Goal: Communication & Community: Ask a question

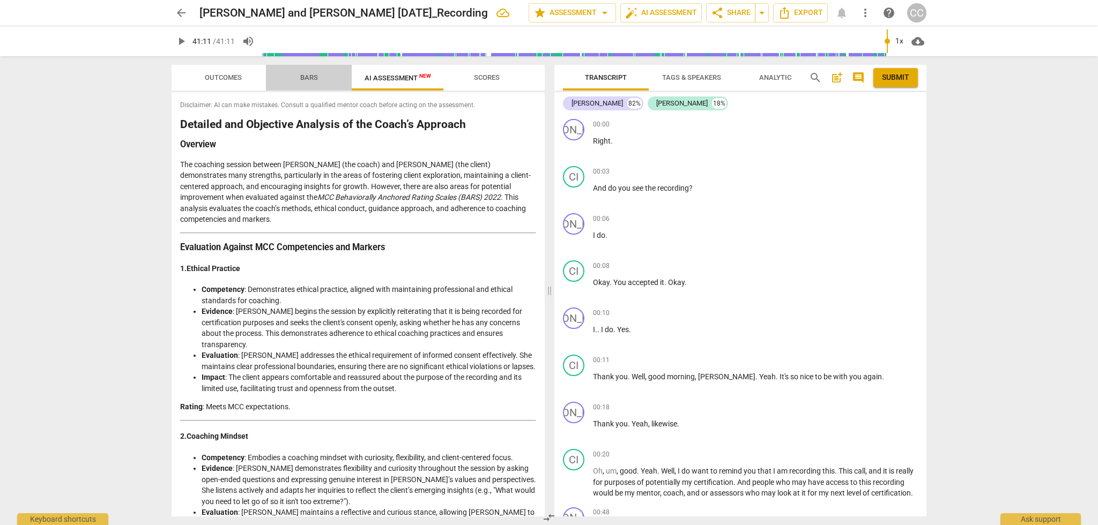
click at [304, 77] on span "Bars" at bounding box center [309, 77] width 18 height 8
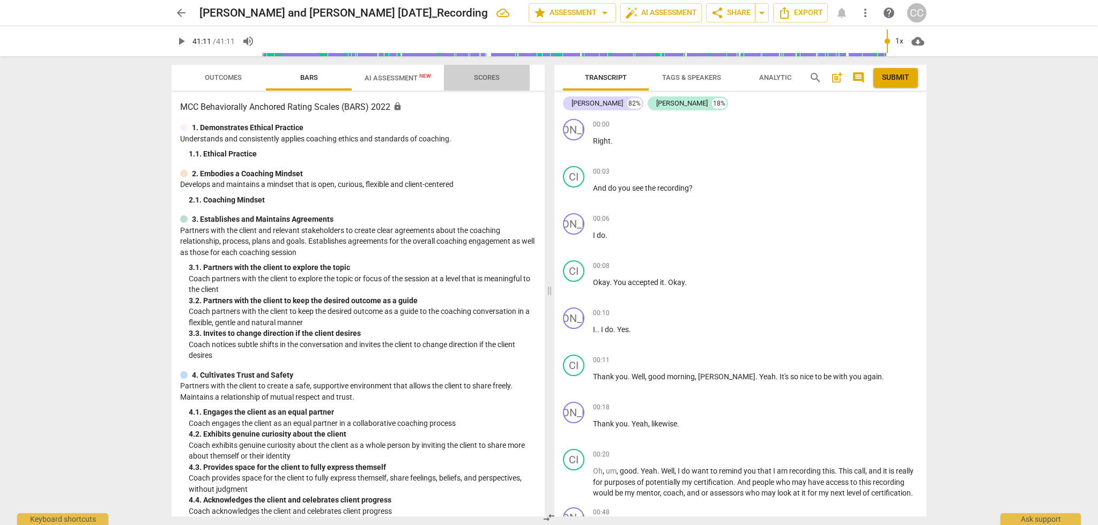
click at [485, 76] on span "Scores" at bounding box center [487, 77] width 26 height 8
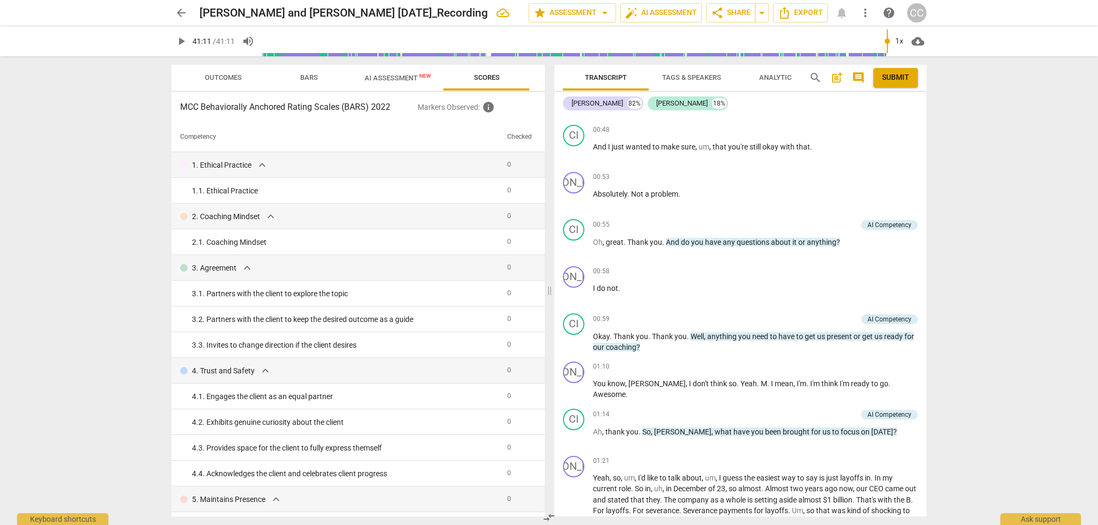
scroll to position [428, 0]
click at [858, 78] on span "comment" at bounding box center [858, 77] width 13 height 13
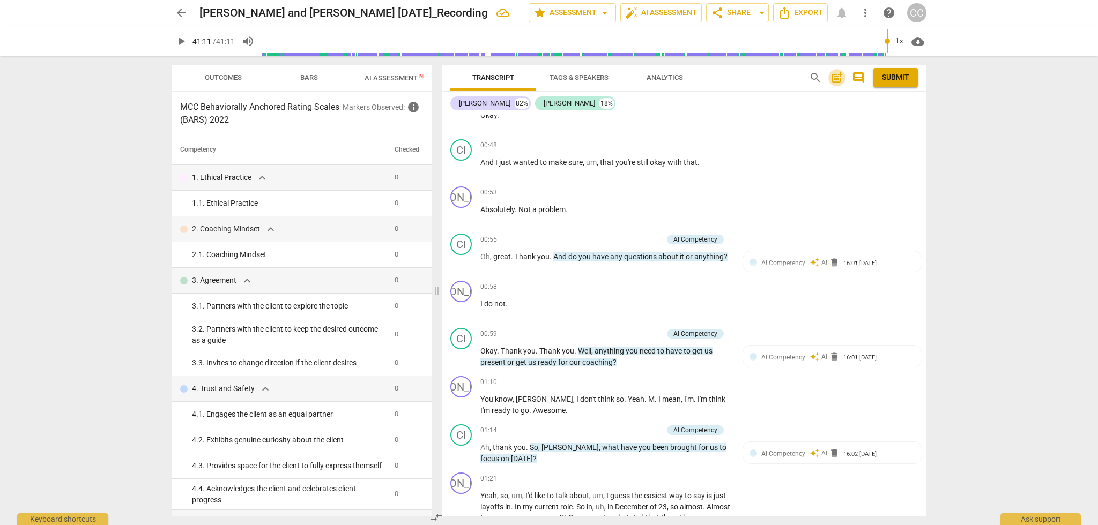
click at [838, 81] on span "post_add" at bounding box center [836, 77] width 13 height 13
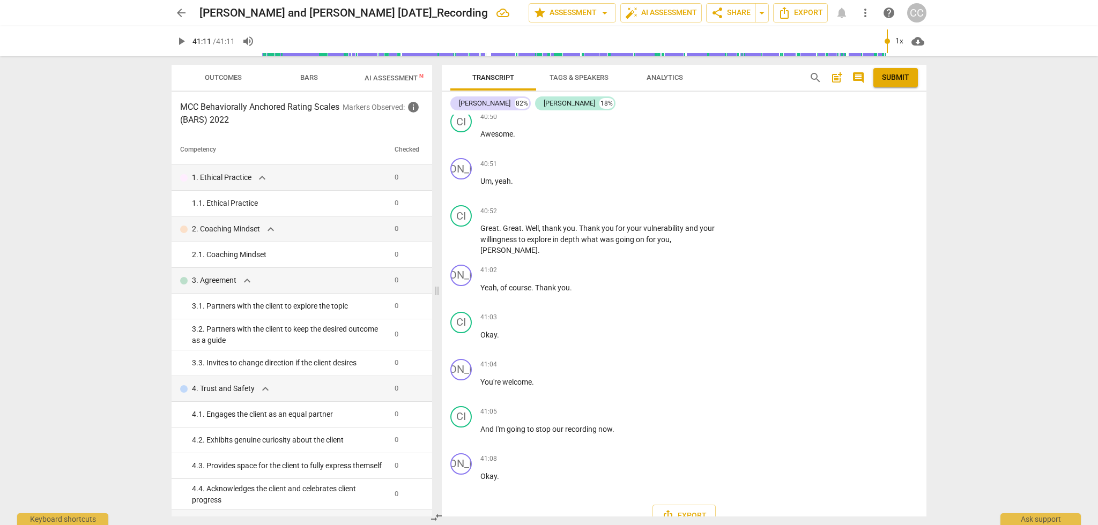
scroll to position [0, 0]
click at [833, 74] on span "post_add" at bounding box center [836, 77] width 13 height 13
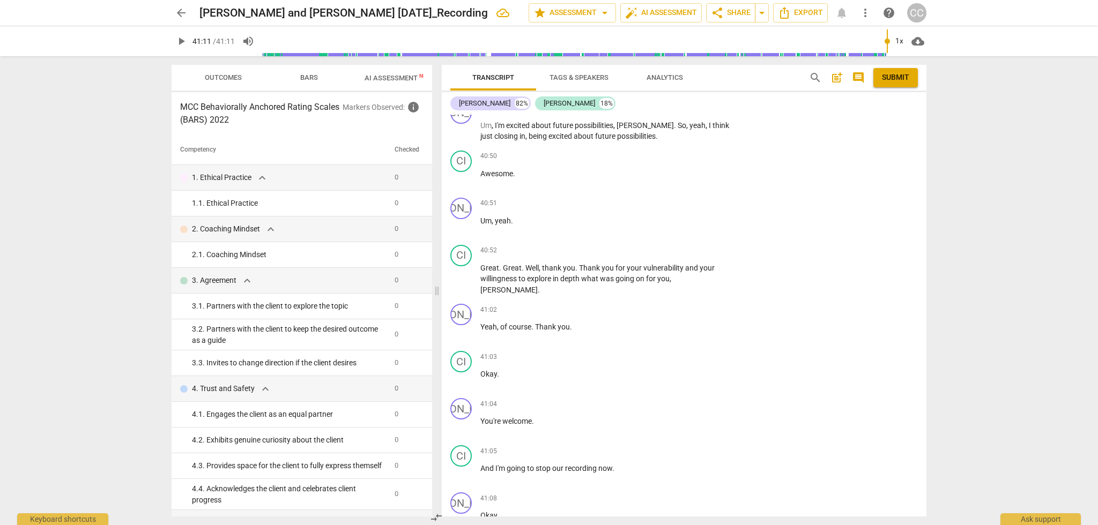
scroll to position [63, 0]
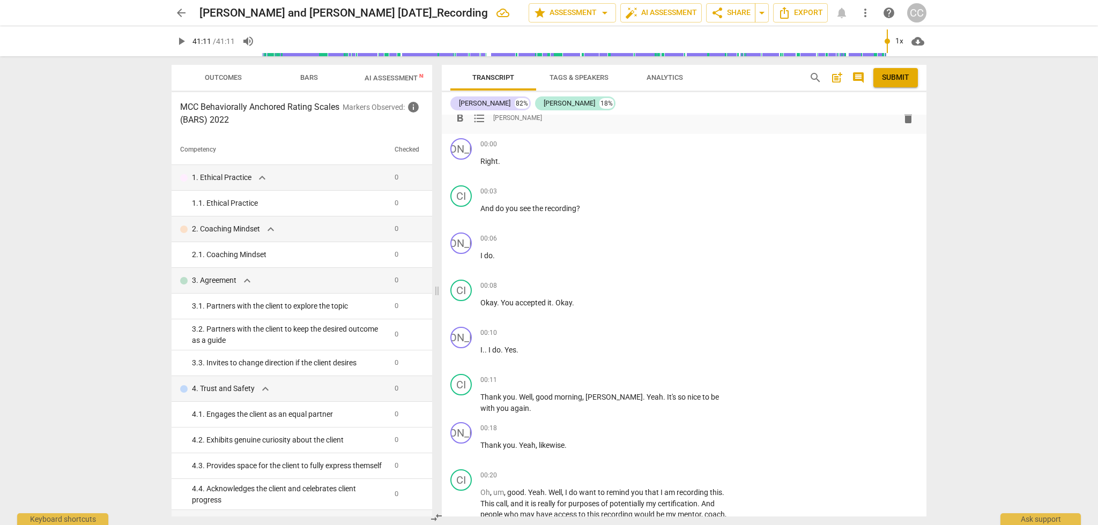
click at [834, 77] on span "post_add" at bounding box center [836, 77] width 13 height 13
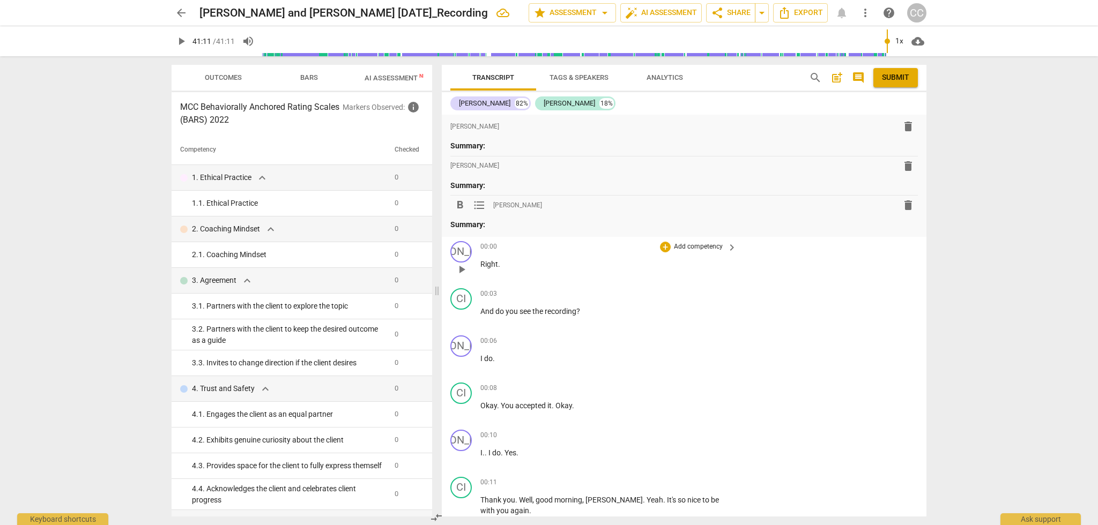
scroll to position [0, 0]
click at [478, 125] on span "format_list_bulleted" at bounding box center [479, 126] width 13 height 13
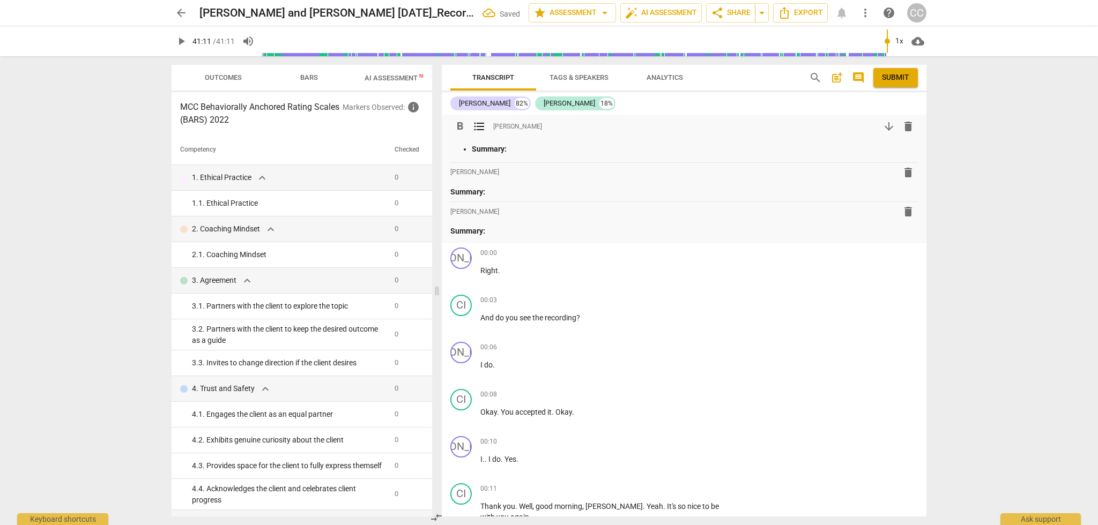
click at [461, 128] on span "format_bold" at bounding box center [459, 126] width 13 height 13
click at [478, 125] on span "format_list_bulleted" at bounding box center [479, 126] width 13 height 13
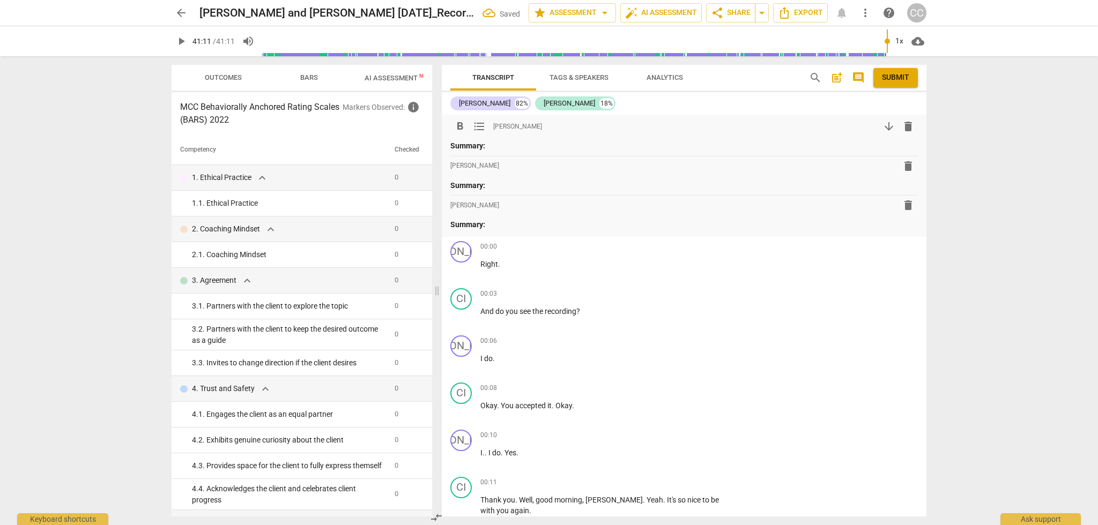
click at [884, 129] on span "arrow_downward" at bounding box center [888, 126] width 13 height 13
click at [901, 128] on span "delete" at bounding box center [907, 126] width 13 height 13
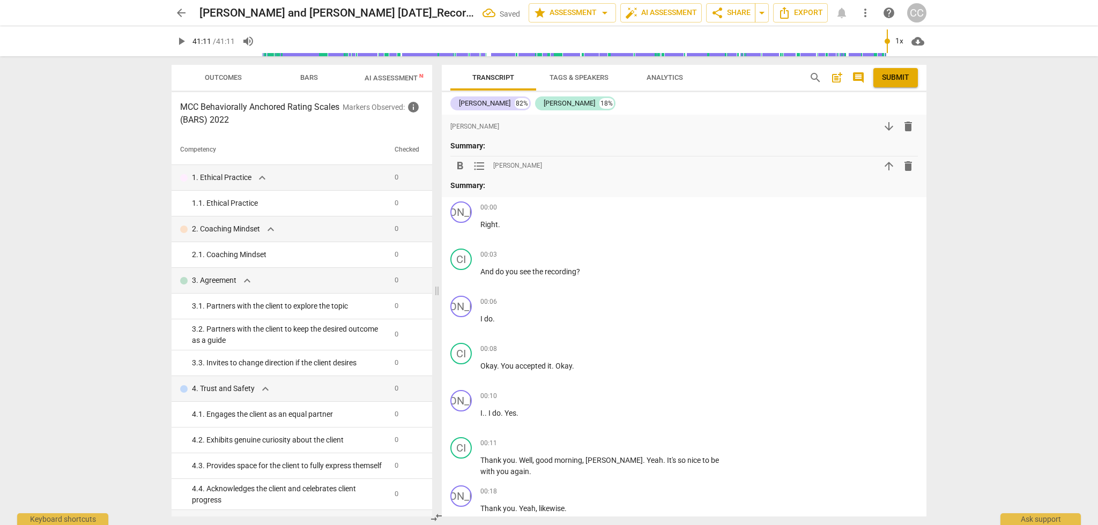
click at [905, 164] on span "delete" at bounding box center [907, 166] width 13 height 13
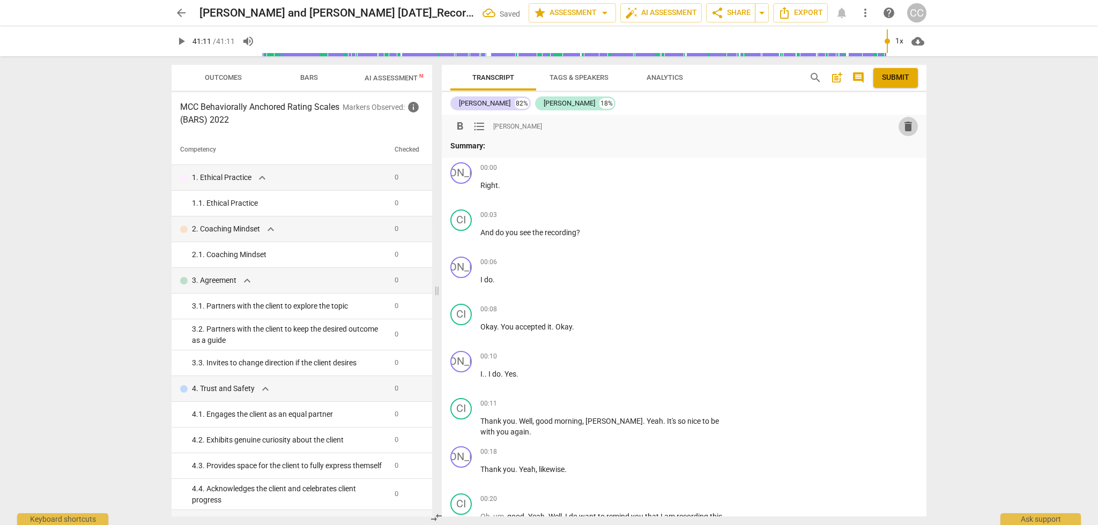
click at [906, 127] on span "delete" at bounding box center [907, 126] width 13 height 13
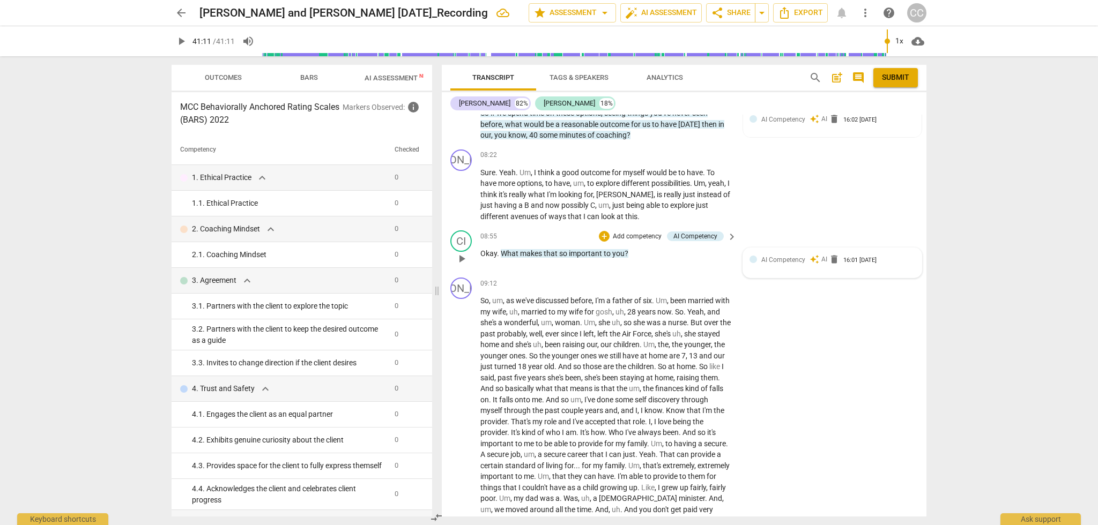
scroll to position [1896, 0]
click at [829, 255] on span "delete" at bounding box center [834, 259] width 11 height 11
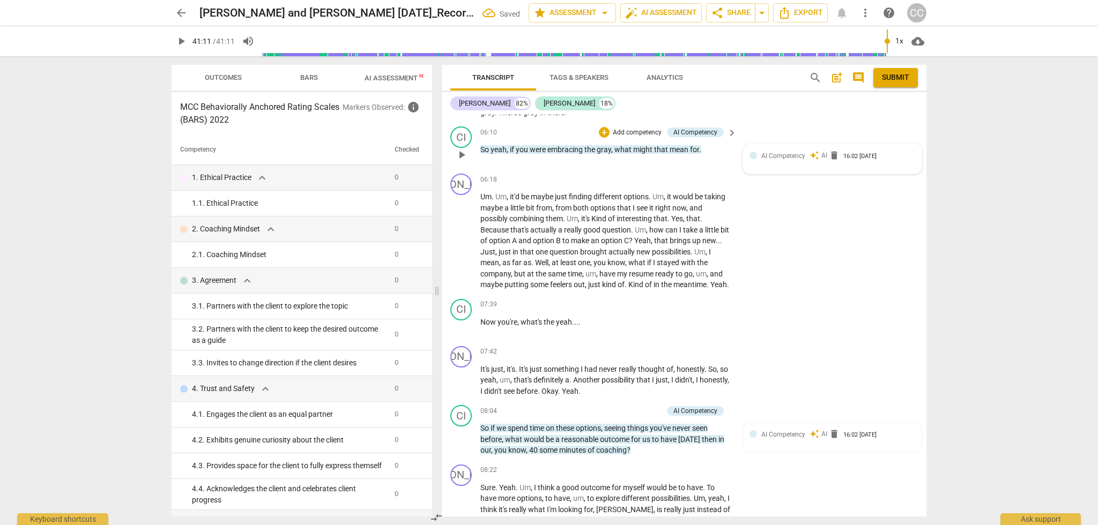
click at [834, 156] on div "AI Competency auto_awesome AI delete 16:02 [DATE]" at bounding box center [832, 159] width 166 height 17
click at [832, 152] on span "delete" at bounding box center [834, 157] width 11 height 11
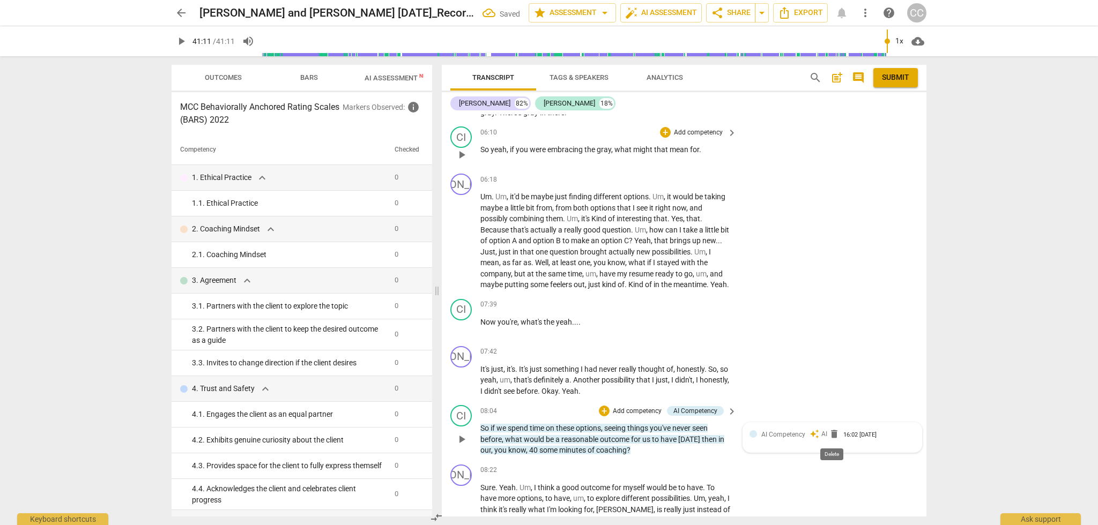
click at [834, 437] on span "delete" at bounding box center [834, 434] width 11 height 11
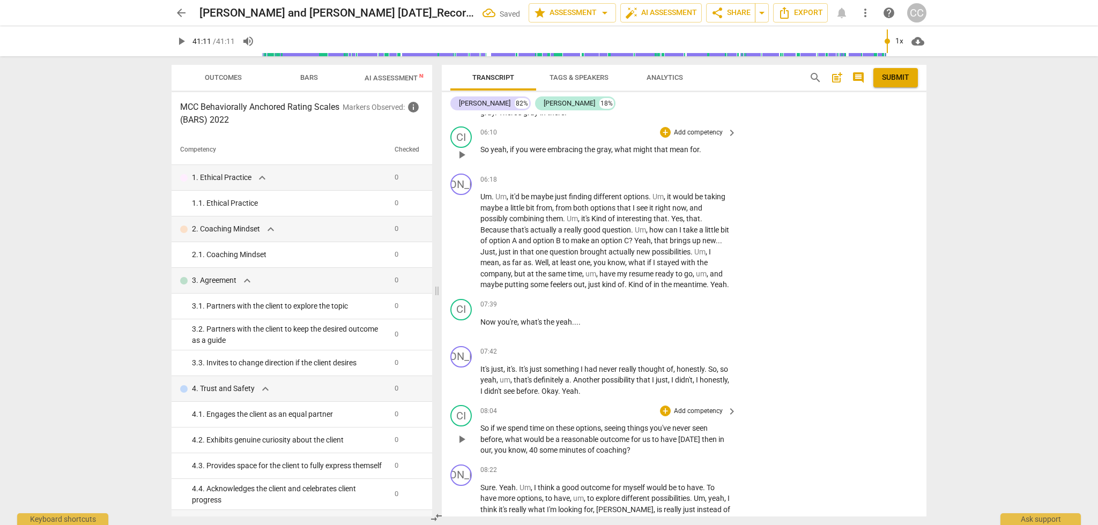
scroll to position [1264, 0]
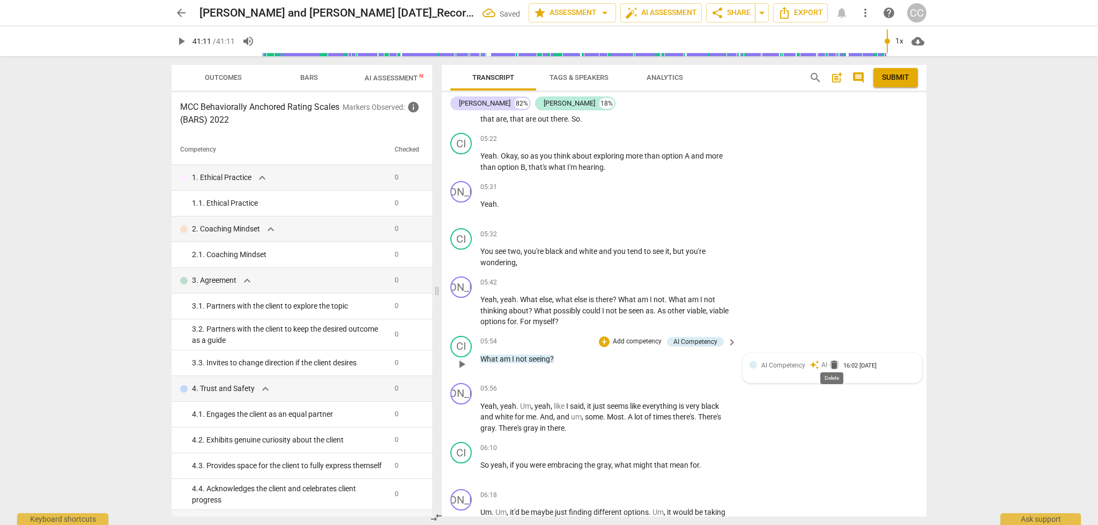
click at [831, 360] on span "delete" at bounding box center [834, 365] width 11 height 11
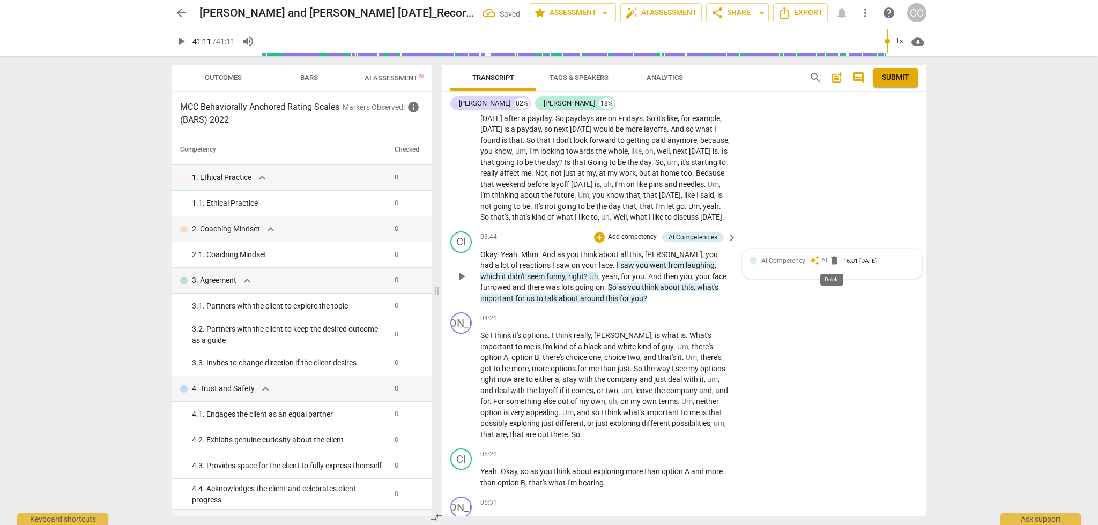
click at [831, 262] on span "delete" at bounding box center [834, 260] width 11 height 11
click at [833, 263] on span "delete" at bounding box center [834, 260] width 11 height 11
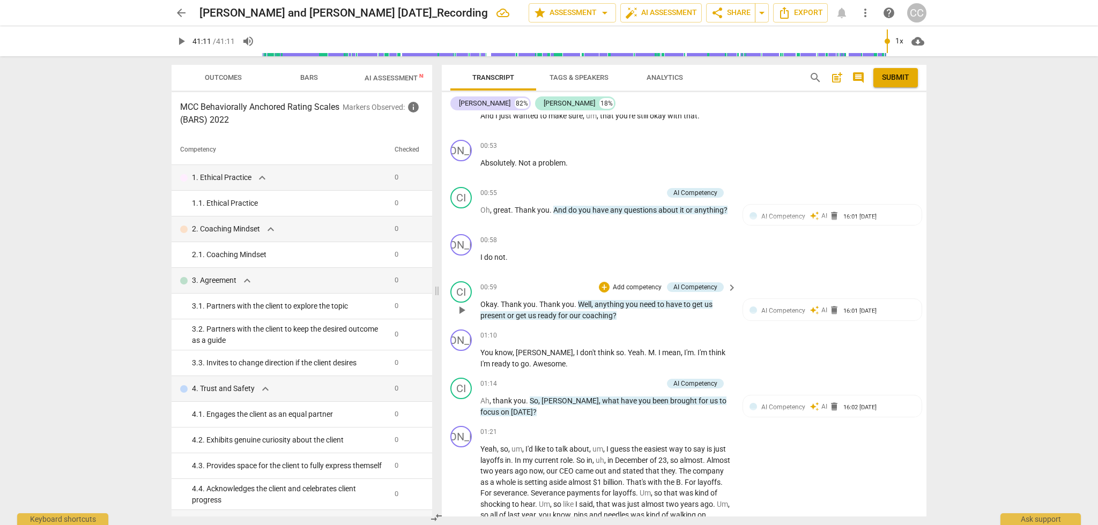
scroll to position [479, 0]
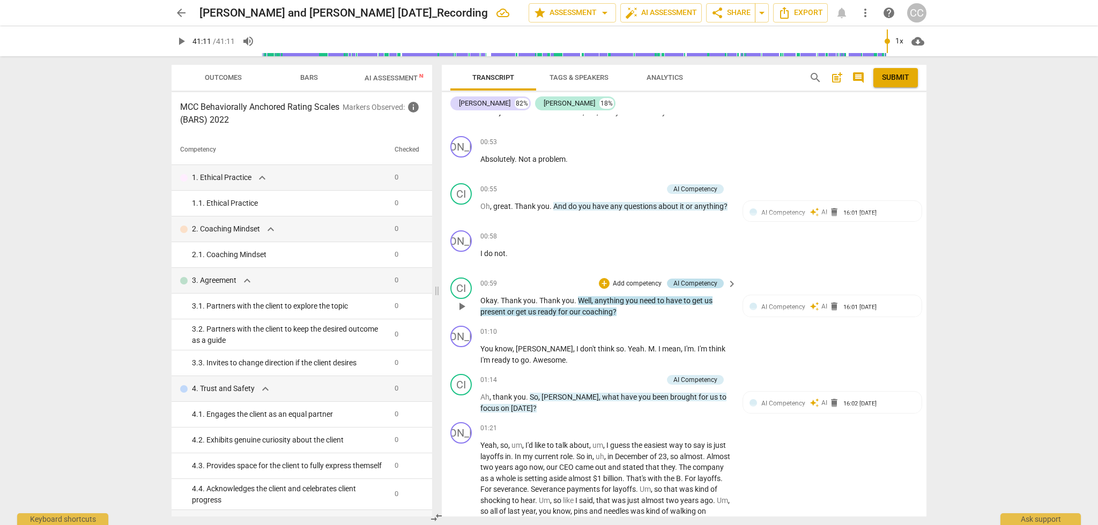
click at [708, 280] on div "AI Competency" at bounding box center [695, 284] width 44 height 10
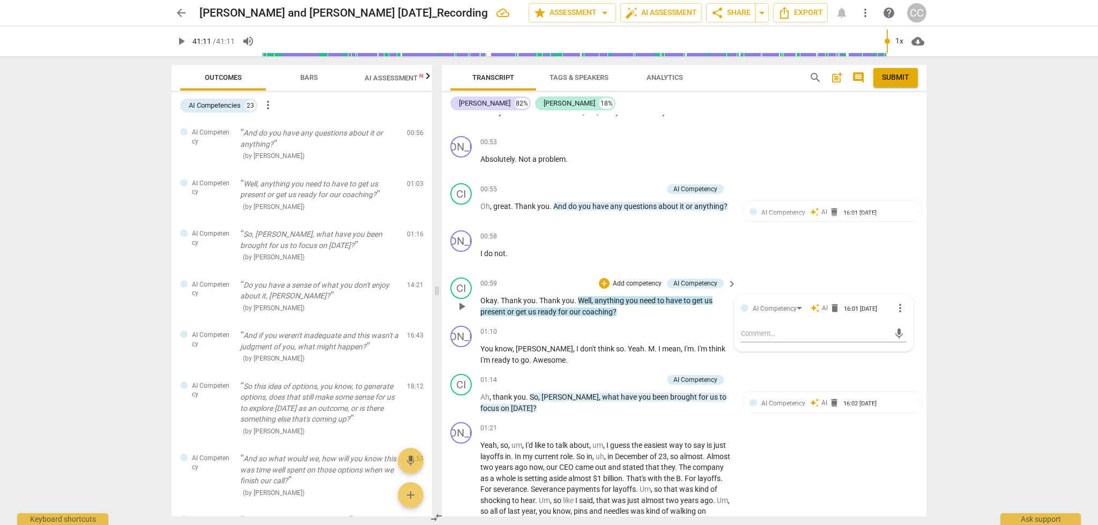
click at [881, 278] on div "CI play_arrow pause 00:59 + Add competency AI Competency keyboard_arrow_right O…" at bounding box center [684, 297] width 485 height 48
click at [664, 139] on div "+" at bounding box center [665, 142] width 11 height 11
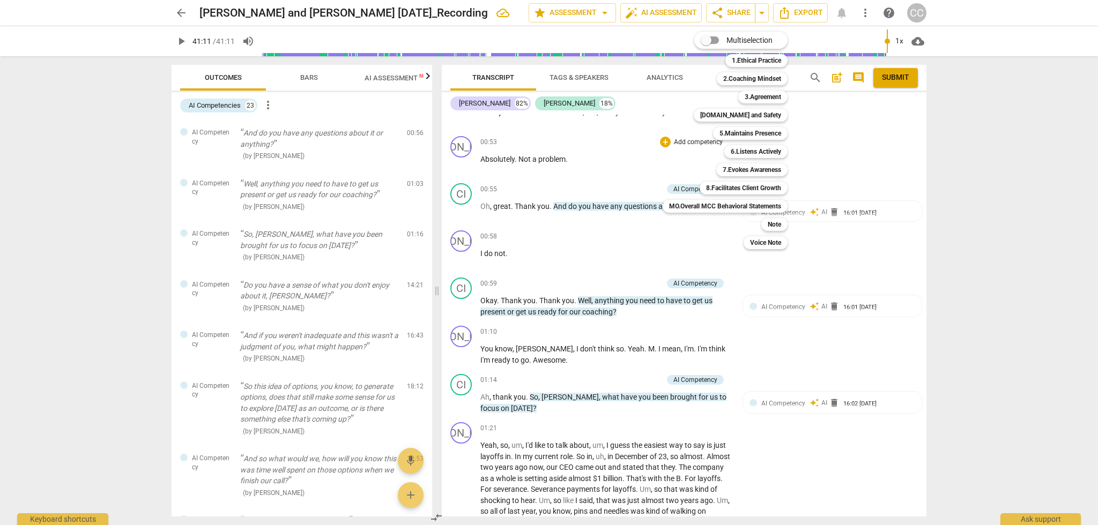
click at [705, 142] on div "Multiselection m 1.Ethical Practice 1 2.Coaching Mindset 2 3.Agreement 3 [DOMAI…" at bounding box center [733, 140] width 150 height 223
click at [860, 161] on div at bounding box center [549, 262] width 1098 height 525
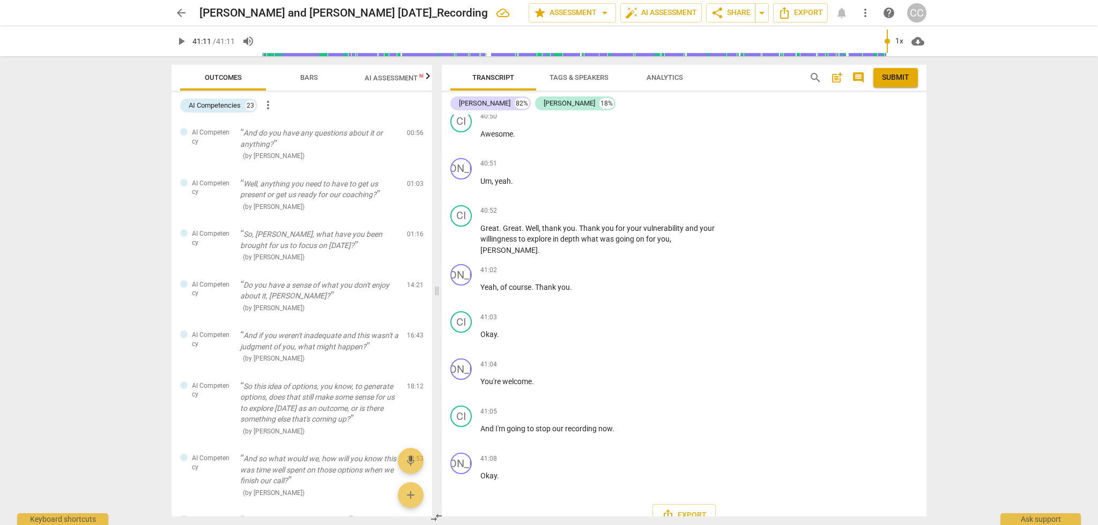
scroll to position [0, 0]
click at [304, 81] on span "Bars" at bounding box center [308, 78] width 43 height 14
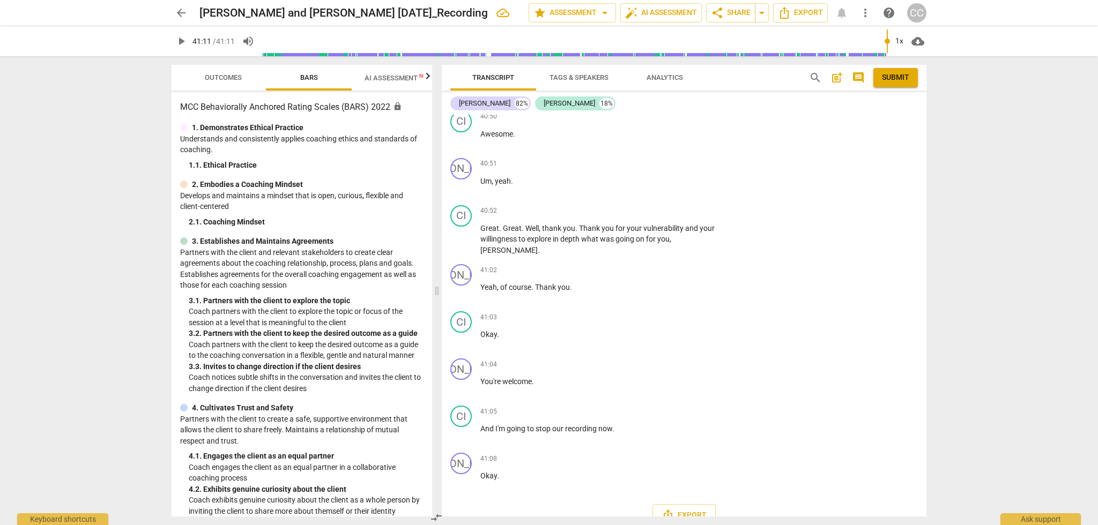
click at [405, 76] on span "AI Assessment New" at bounding box center [397, 78] width 66 height 8
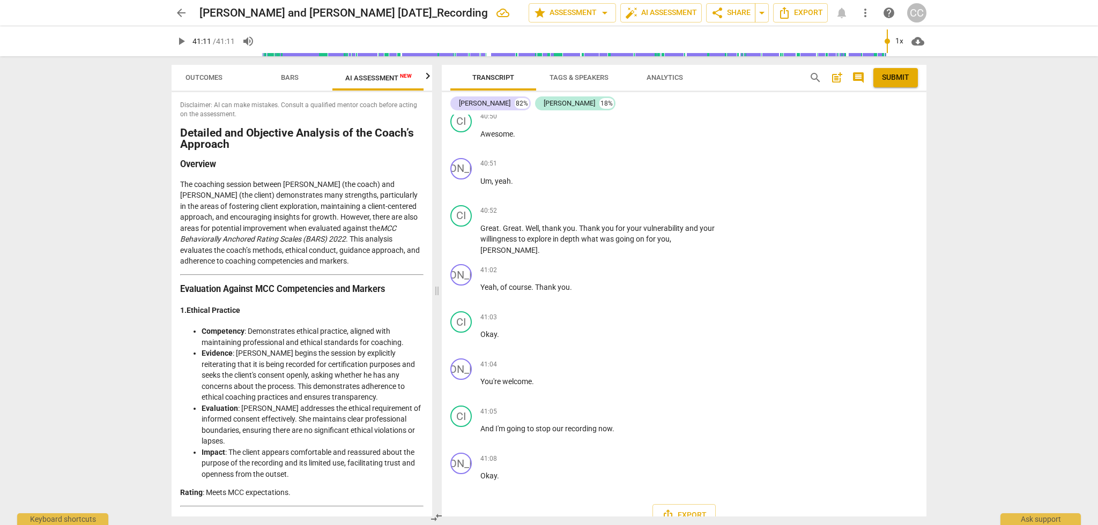
scroll to position [0, 20]
click at [677, 509] on span "Export" at bounding box center [683, 515] width 45 height 13
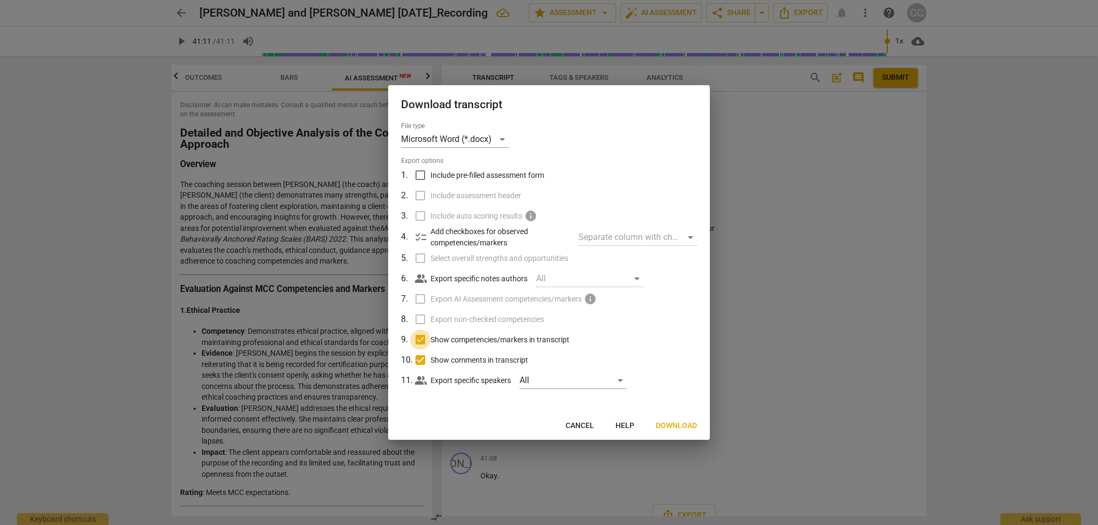
click at [421, 339] on input "Show competencies/markers in transcript" at bounding box center [420, 340] width 20 height 20
checkbox input "false"
click at [421, 361] on input "Show comments in transcript" at bounding box center [420, 360] width 20 height 20
checkbox input "false"
click at [665, 424] on span "Download" at bounding box center [675, 426] width 41 height 11
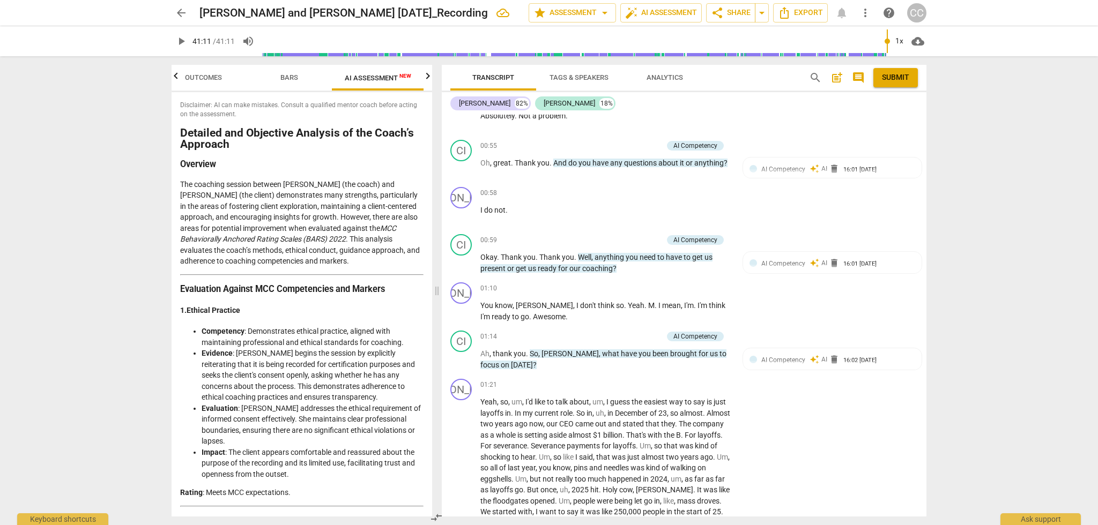
scroll to position [505, 0]
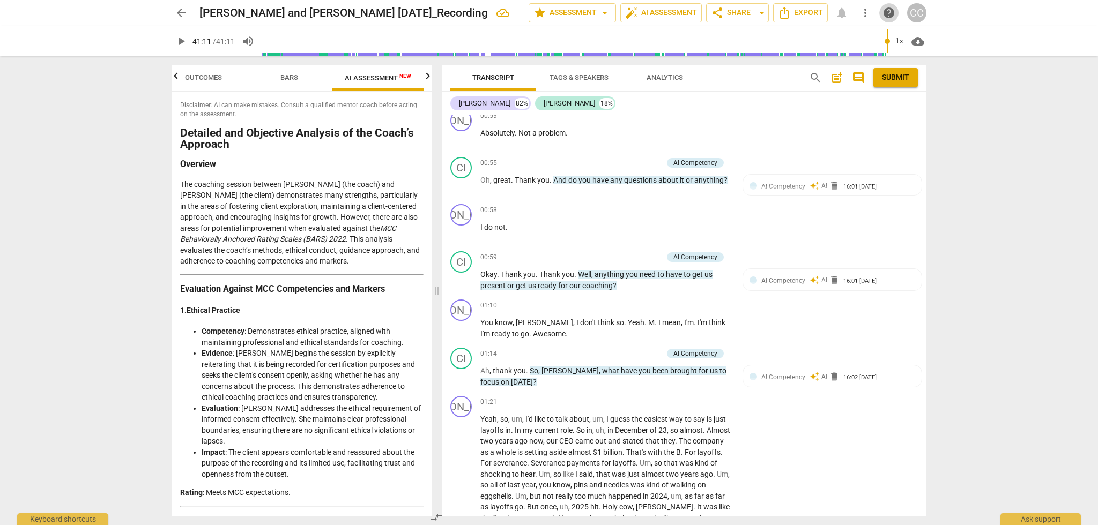
click at [887, 15] on span "help" at bounding box center [888, 12] width 13 height 13
click at [605, 12] on span "arrow_drop_down" at bounding box center [604, 12] width 13 height 13
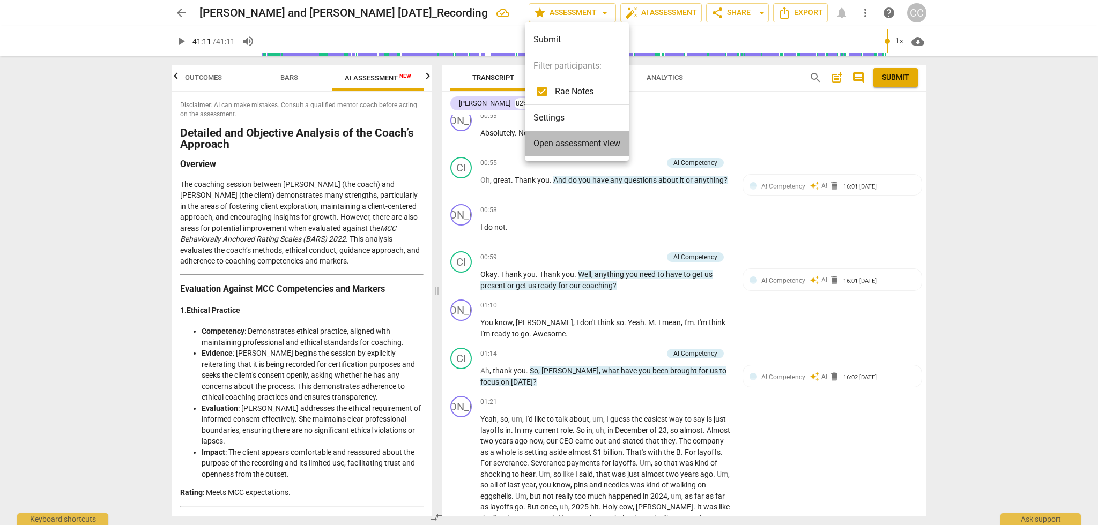
click at [559, 141] on span "Open assessment view" at bounding box center [576, 143] width 87 height 13
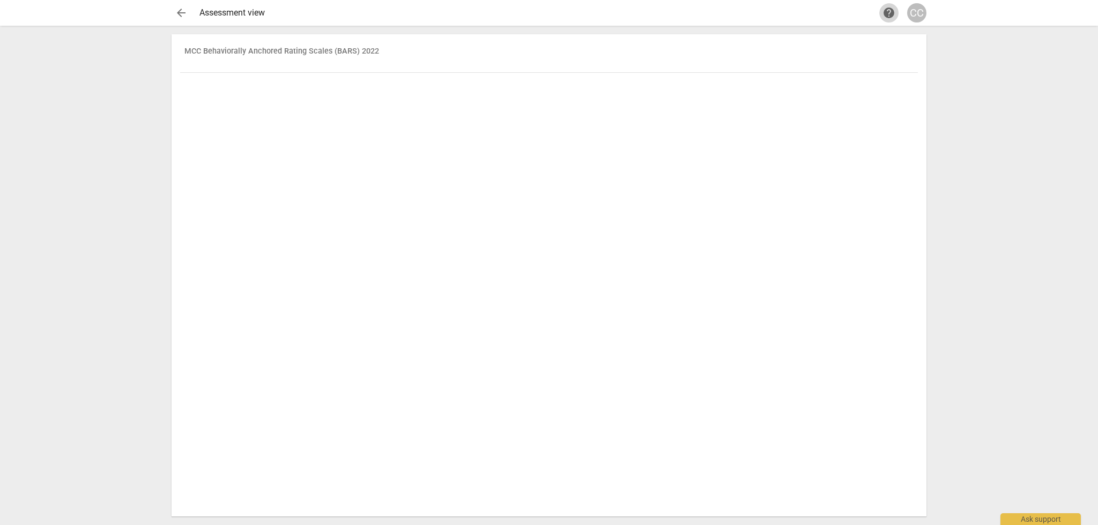
click at [886, 12] on span "help" at bounding box center [888, 12] width 13 height 13
click at [180, 11] on span "arrow_back" at bounding box center [181, 12] width 13 height 13
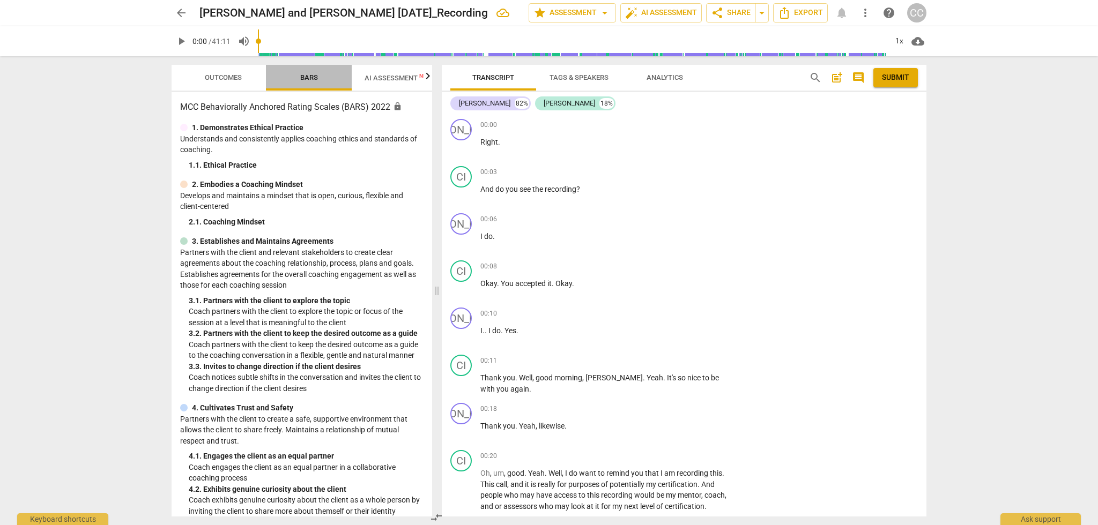
click at [311, 79] on span "Bars" at bounding box center [309, 77] width 18 height 8
click at [212, 79] on span "Outcomes" at bounding box center [223, 77] width 37 height 8
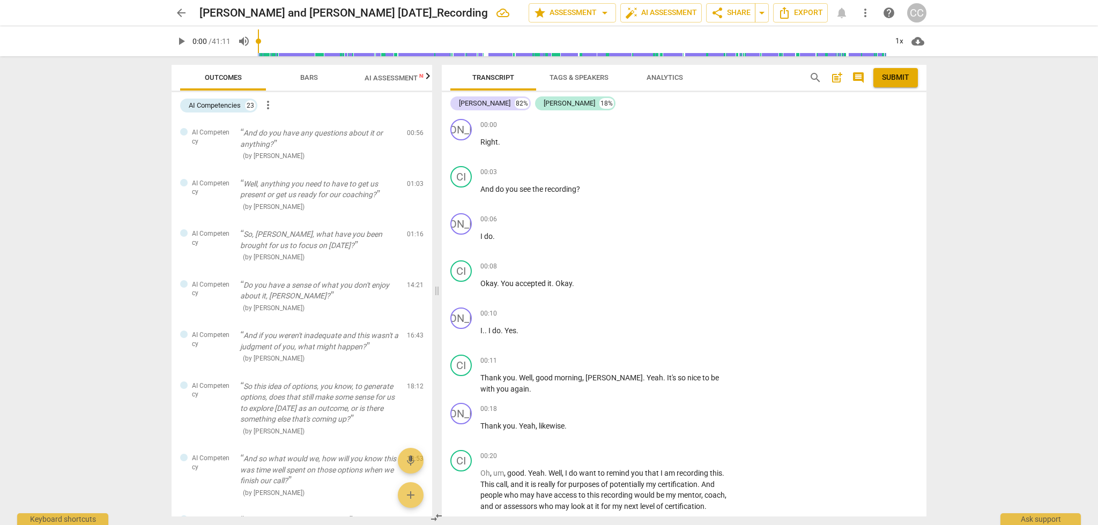
click at [269, 105] on span "more_vert" at bounding box center [268, 105] width 13 height 13
click at [353, 105] on div at bounding box center [549, 262] width 1098 height 525
click at [603, 14] on span "arrow_drop_down" at bounding box center [604, 12] width 13 height 13
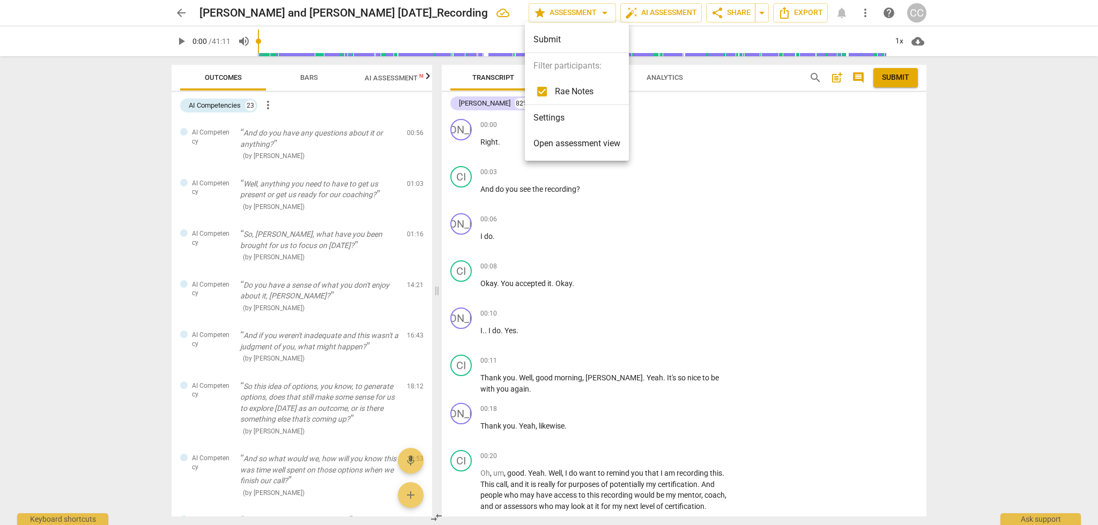
click at [307, 76] on div at bounding box center [549, 262] width 1098 height 525
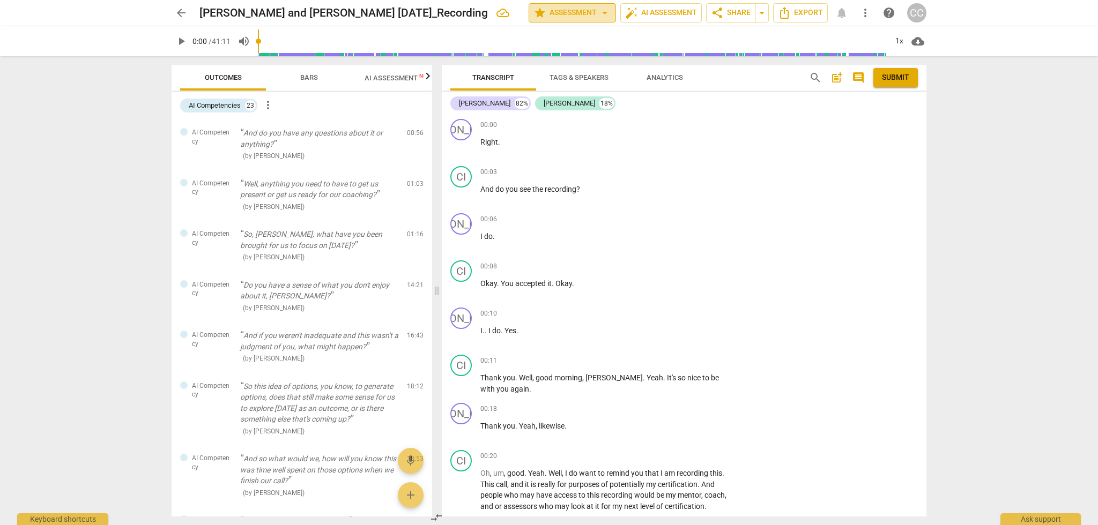
click at [601, 11] on span "arrow_drop_down" at bounding box center [604, 12] width 13 height 13
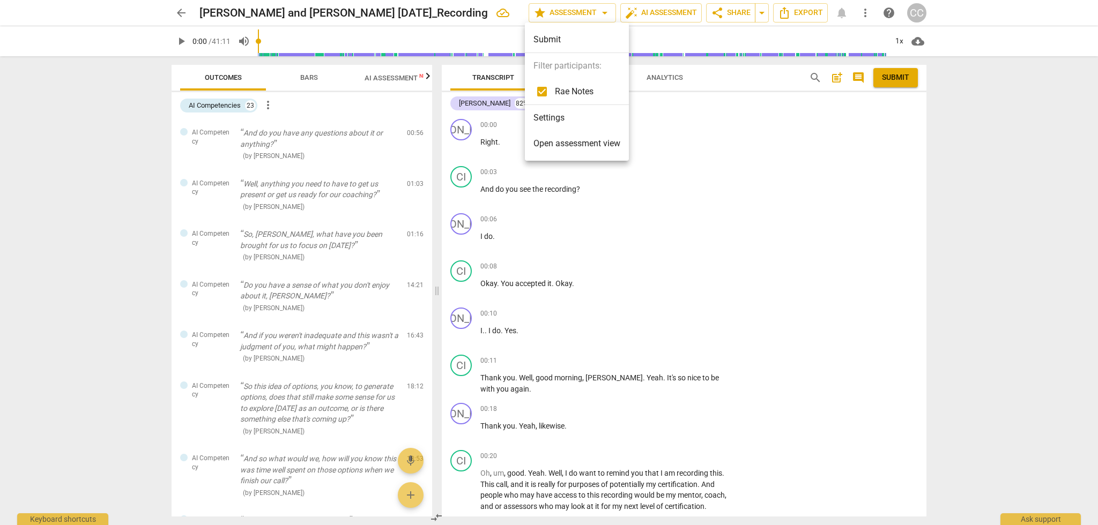
click at [547, 63] on ul "Submit Filter participants: Rae Notes Settings Open assessment view" at bounding box center [577, 92] width 104 height 138
click at [553, 40] on div "Submit" at bounding box center [577, 40] width 104 height 26
click at [313, 80] on div at bounding box center [549, 262] width 1098 height 525
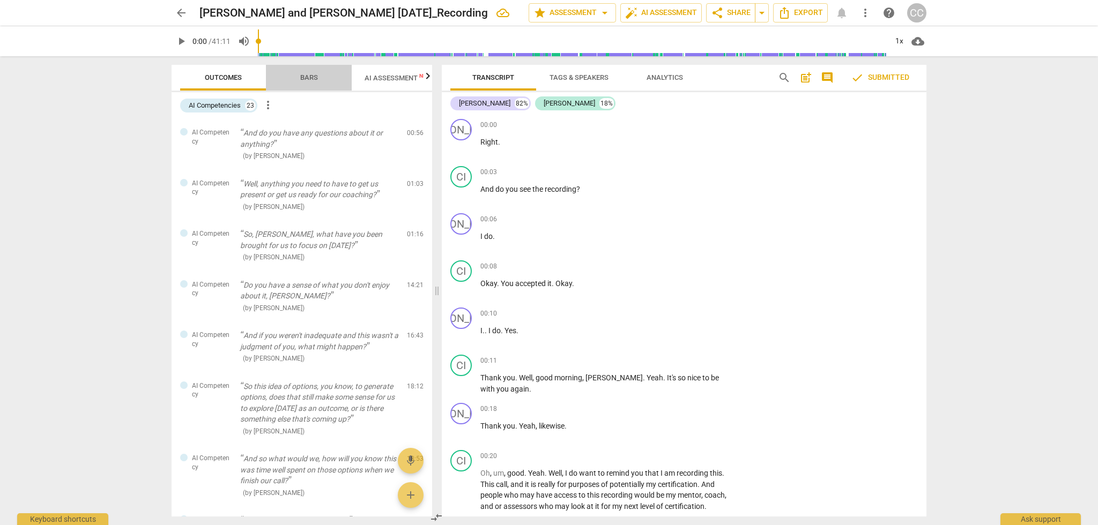
click at [310, 77] on span "Bars" at bounding box center [309, 77] width 18 height 8
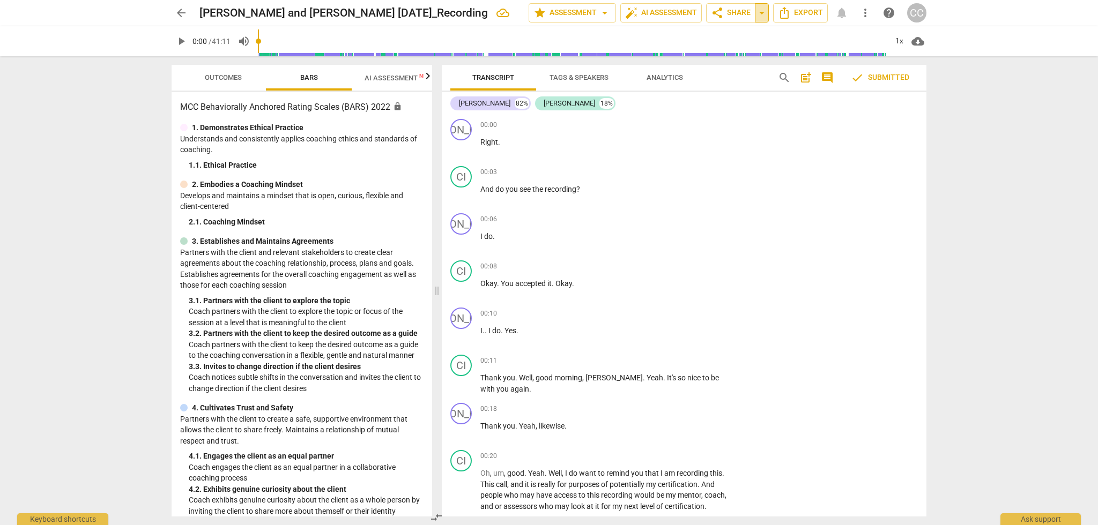
click at [762, 13] on span "arrow_drop_down" at bounding box center [761, 12] width 13 height 13
click at [805, 11] on span "Export" at bounding box center [800, 12] width 45 height 13
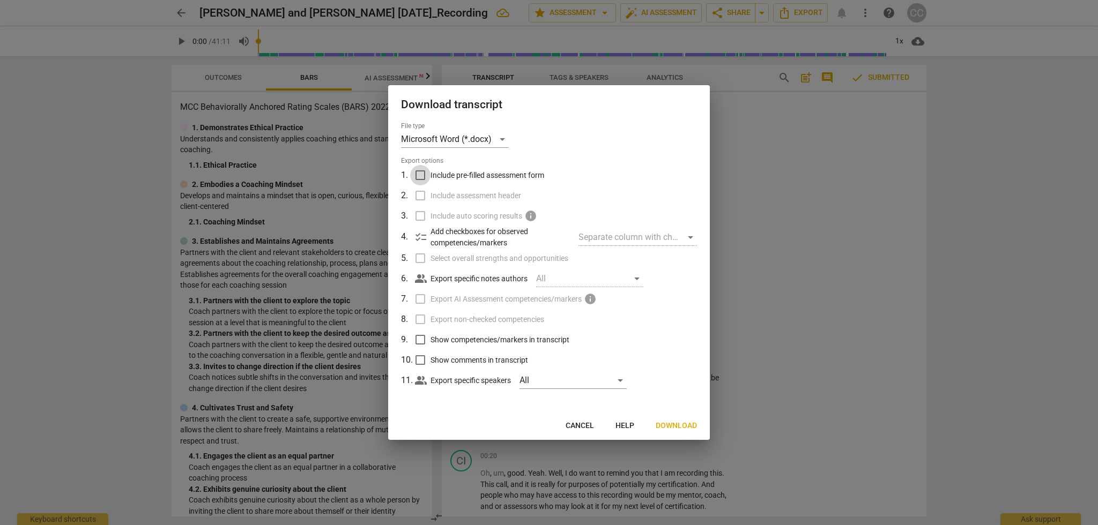
click at [421, 175] on input "Include pre-filled assessment form" at bounding box center [420, 175] width 20 height 20
checkbox input "true"
click at [420, 196] on input "Include assessment header" at bounding box center [420, 195] width 20 height 20
checkbox input "true"
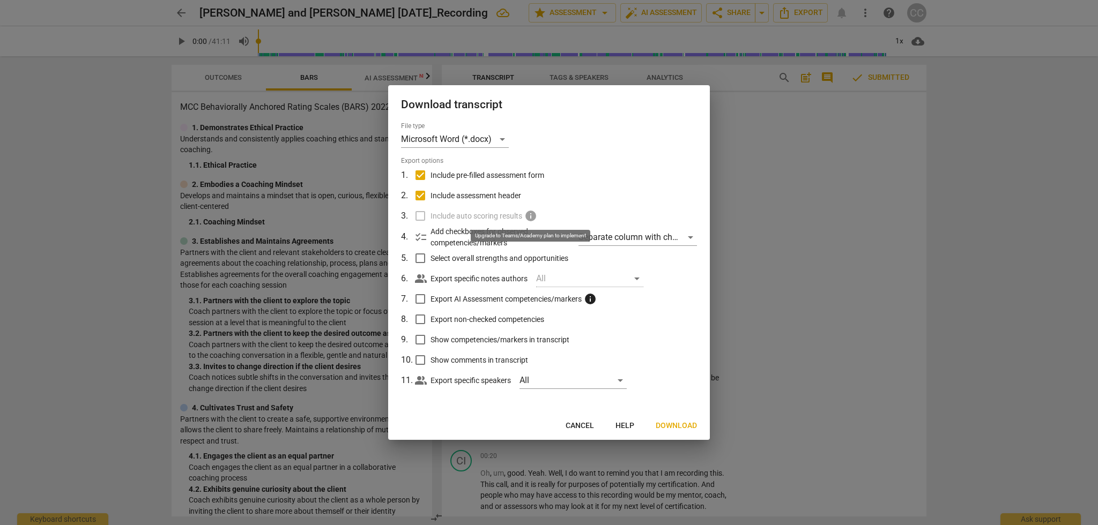
click at [532, 215] on span "info" at bounding box center [530, 216] width 13 height 13
click at [580, 213] on label "Include auto scoring results info" at bounding box center [547, 216] width 281 height 20
click at [591, 296] on span "info" at bounding box center [590, 299] width 13 height 13
click at [430, 296] on input "Export AI Assessment competencies/markers info" at bounding box center [420, 299] width 20 height 20
click at [591, 296] on span "info" at bounding box center [590, 299] width 13 height 13
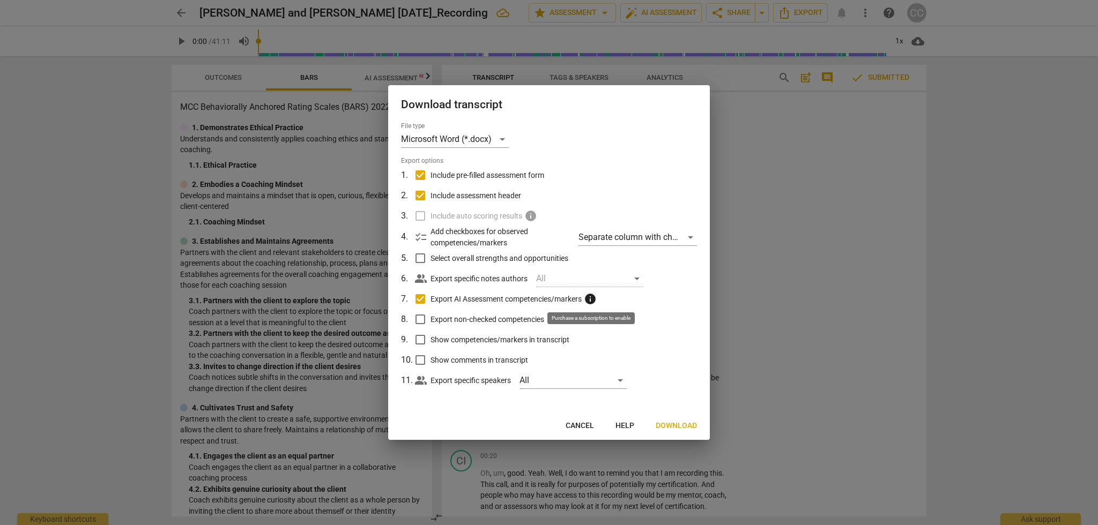
click at [430, 296] on input "Export AI Assessment competencies/markers info" at bounding box center [420, 299] width 20 height 20
checkbox input "false"
click at [621, 379] on div "All" at bounding box center [572, 380] width 107 height 17
click at [538, 376] on input "checkbox" at bounding box center [538, 380] width 26 height 26
checkbox input "true"
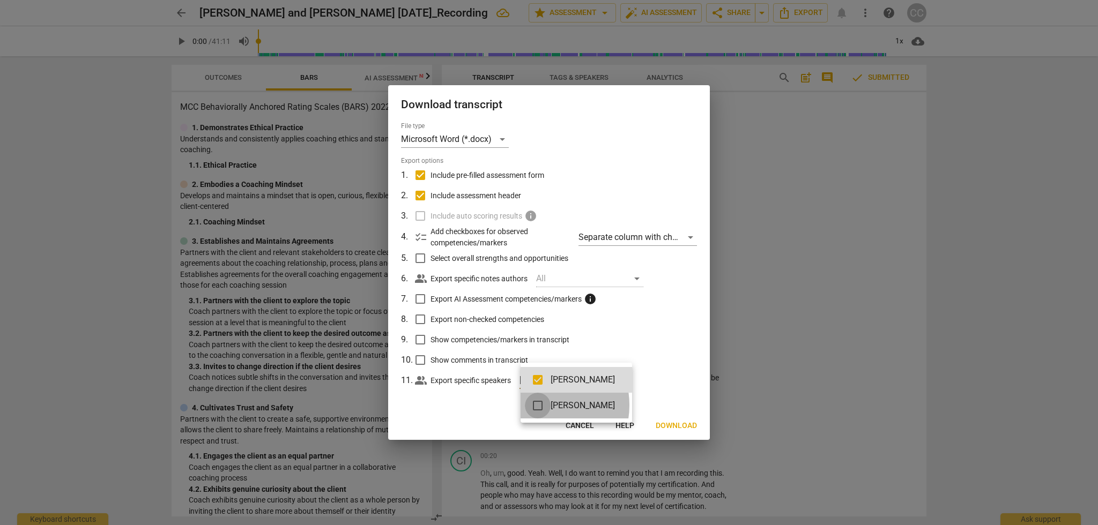
click at [538, 405] on input "checkbox" at bounding box center [538, 406] width 26 height 26
checkbox input "true"
click at [642, 342] on div at bounding box center [549, 262] width 1098 height 525
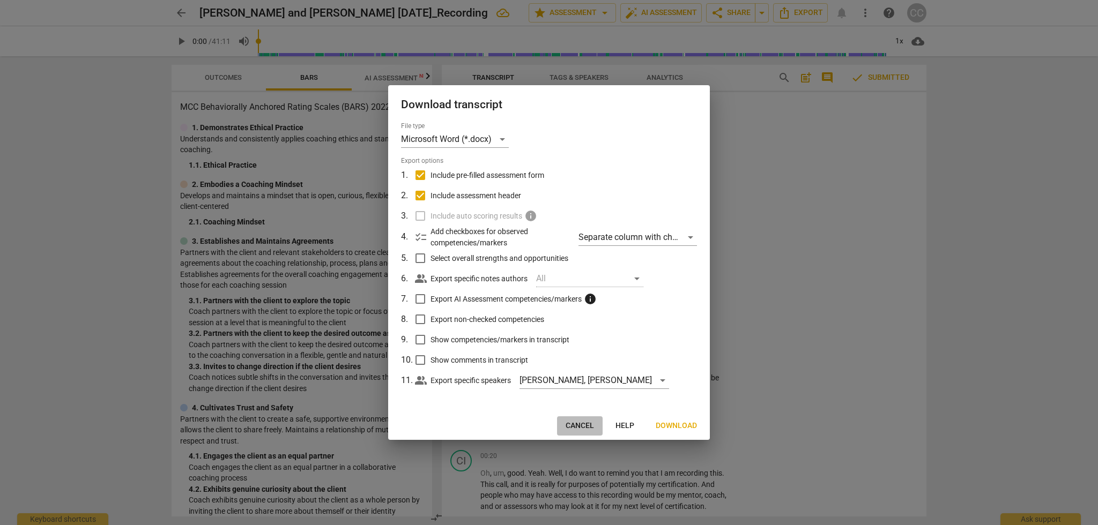
click at [584, 424] on span "Cancel" at bounding box center [579, 426] width 28 height 11
checkbox input "false"
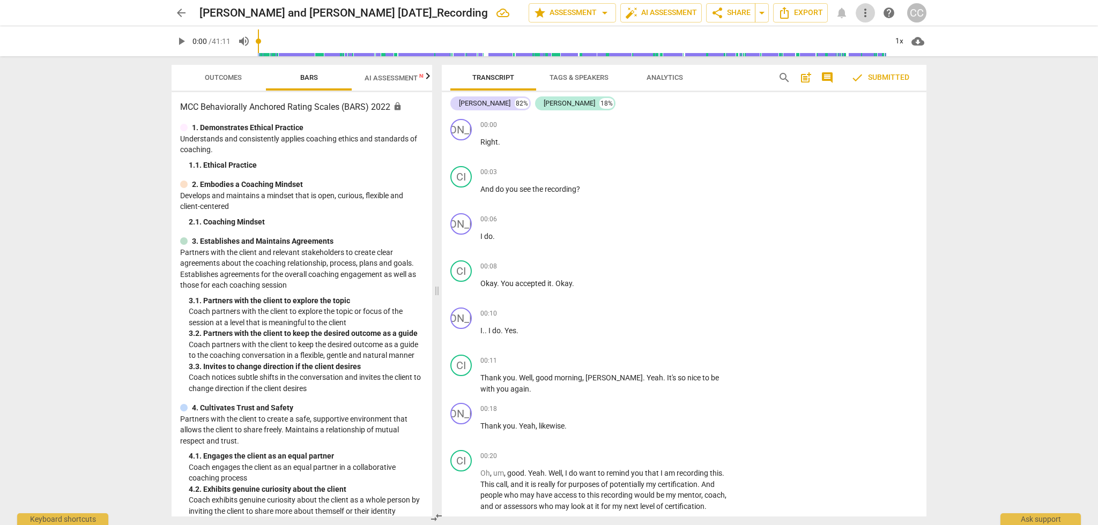
click at [866, 14] on span "more_vert" at bounding box center [865, 12] width 13 height 13
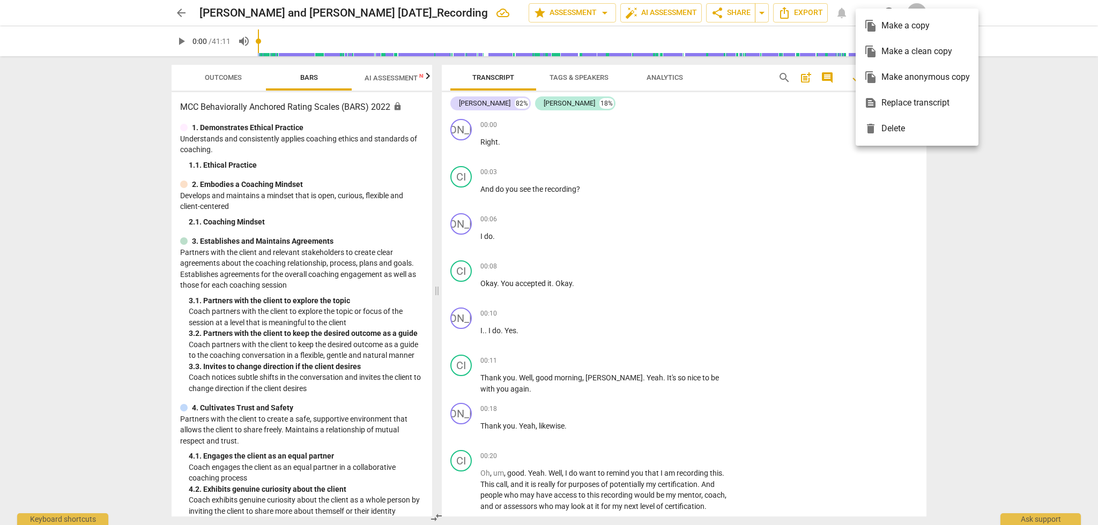
click at [866, 11] on ul "file_copy Make a copy file_copy Make a clean copy file_copy Make anonymous copy…" at bounding box center [916, 77] width 123 height 137
click at [1017, 97] on div at bounding box center [549, 262] width 1098 height 525
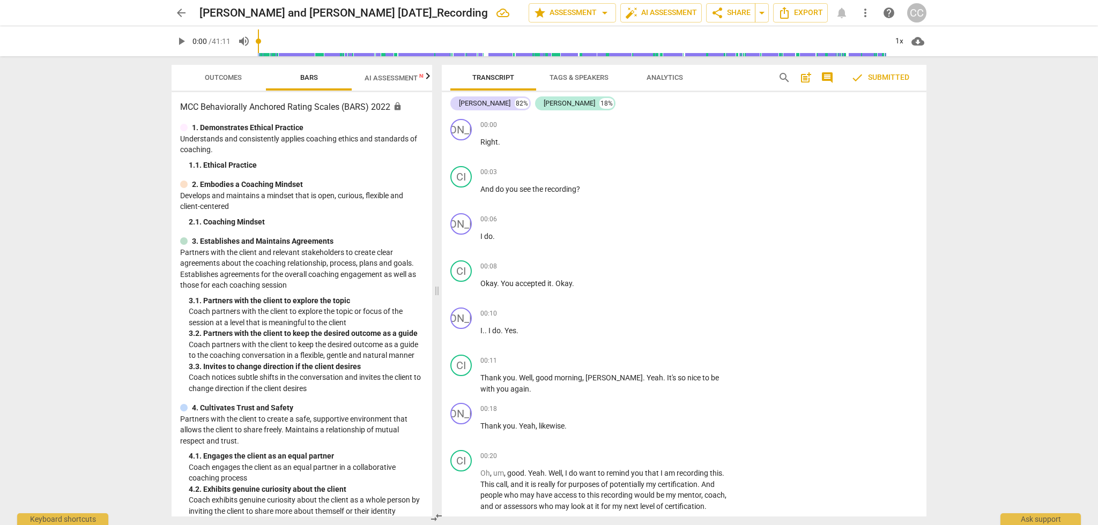
click at [919, 15] on div "CC" at bounding box center [916, 12] width 19 height 19
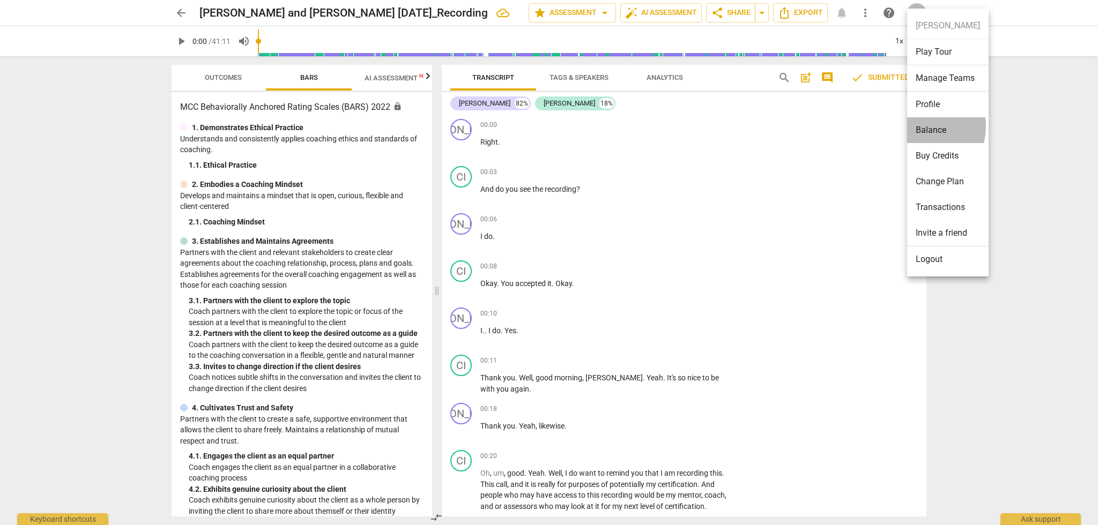
click at [916, 126] on li "Balance" at bounding box center [947, 130] width 81 height 26
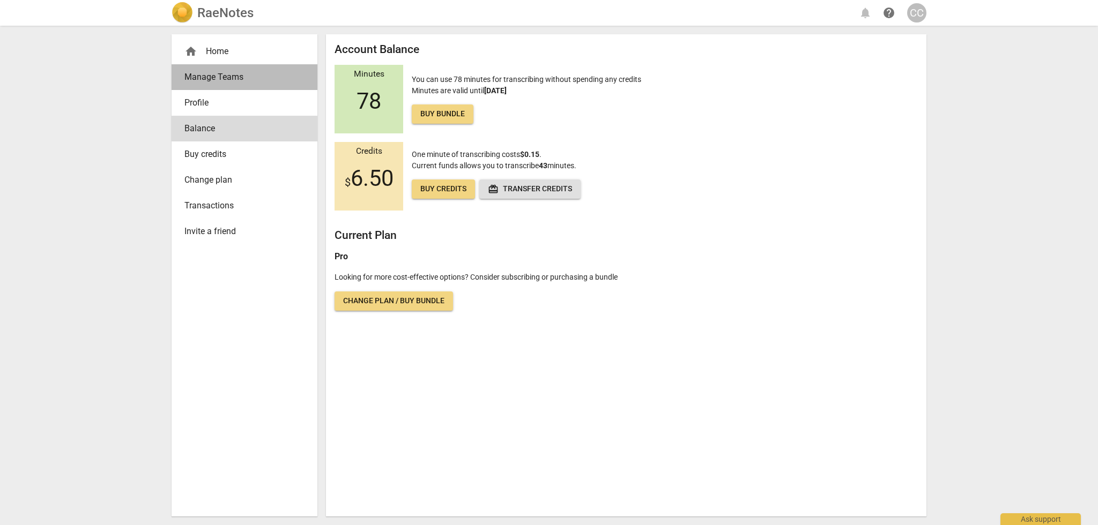
click at [202, 78] on span "Manage Teams" at bounding box center [239, 77] width 111 height 13
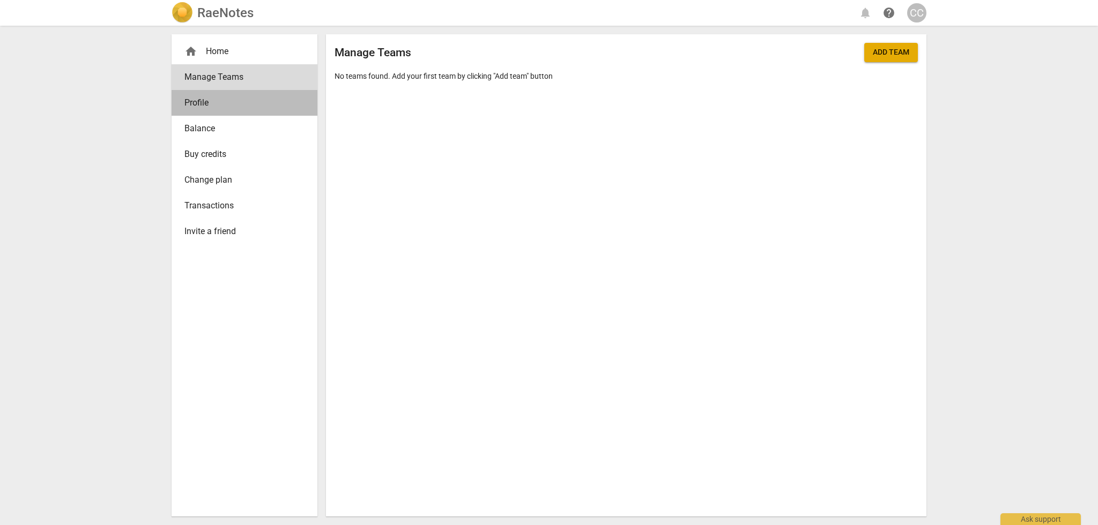
click at [203, 104] on span "Profile" at bounding box center [239, 102] width 111 height 13
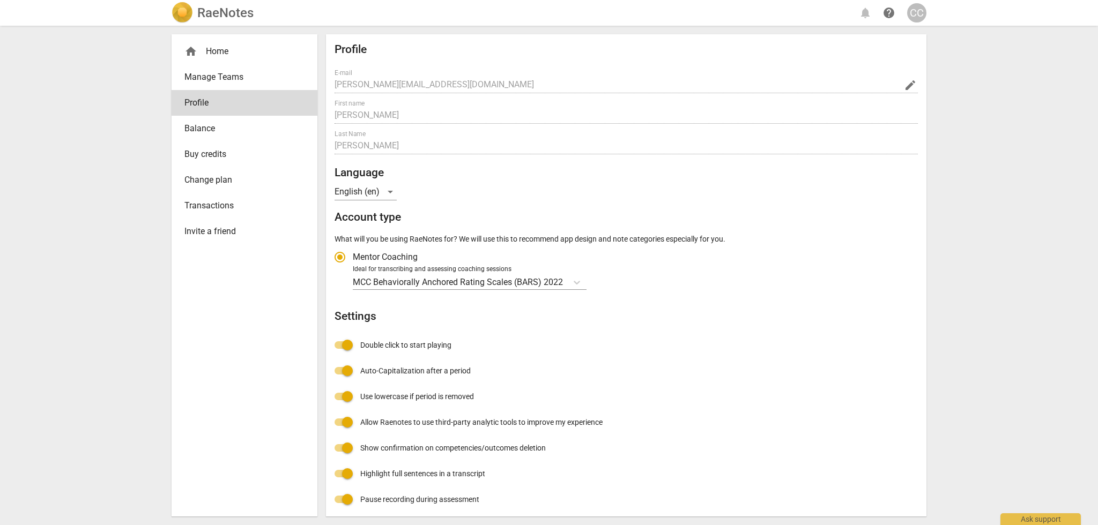
radio input "false"
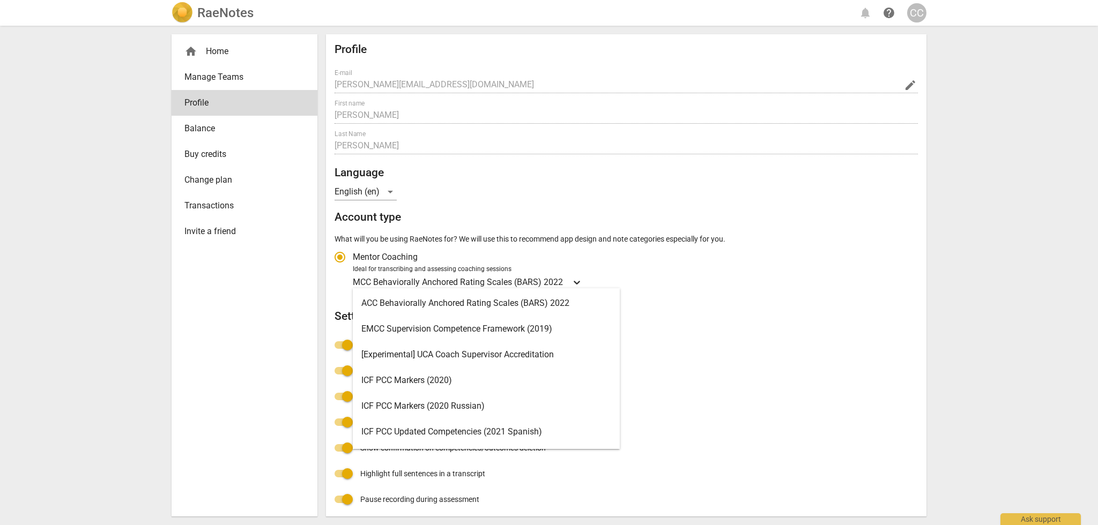
click at [577, 282] on icon "Account type" at bounding box center [576, 283] width 6 height 4
click at [0, 0] on input "Ideal for transcribing and assessing coaching sessions MCC Behaviorally Anchore…" at bounding box center [0, 0] width 0 height 0
click at [539, 281] on p "MCC Behaviorally Anchored Rating Scales (BARS) 2022" at bounding box center [458, 282] width 210 height 12
click at [0, 0] on input "Ideal for transcribing and assessing coaching sessions MCC Behaviorally Anchore…" at bounding box center [0, 0] width 0 height 0
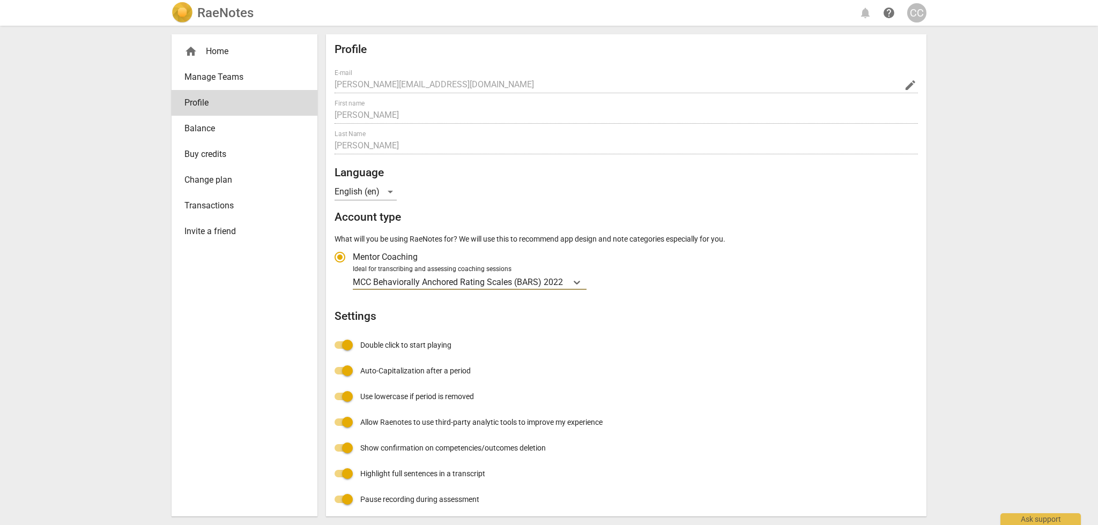
click at [217, 128] on span "Balance" at bounding box center [239, 128] width 111 height 13
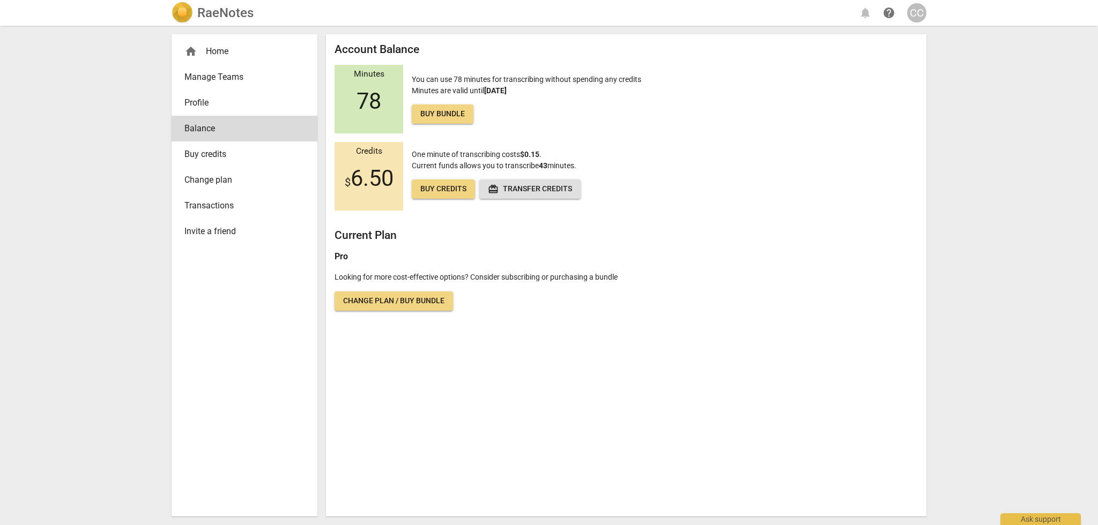
click at [217, 153] on span "Buy credits" at bounding box center [239, 154] width 111 height 13
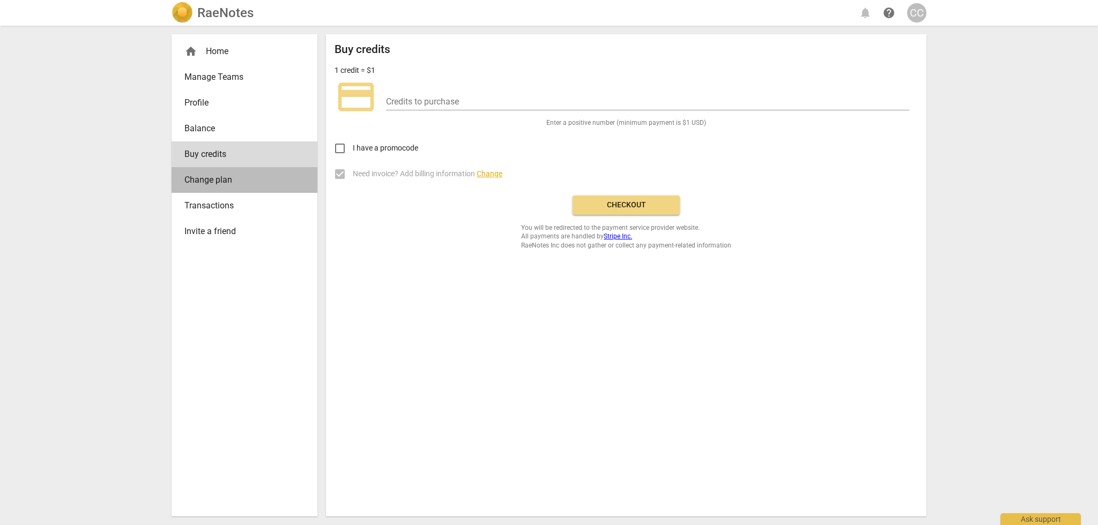
click at [215, 180] on span "Change plan" at bounding box center [239, 180] width 111 height 13
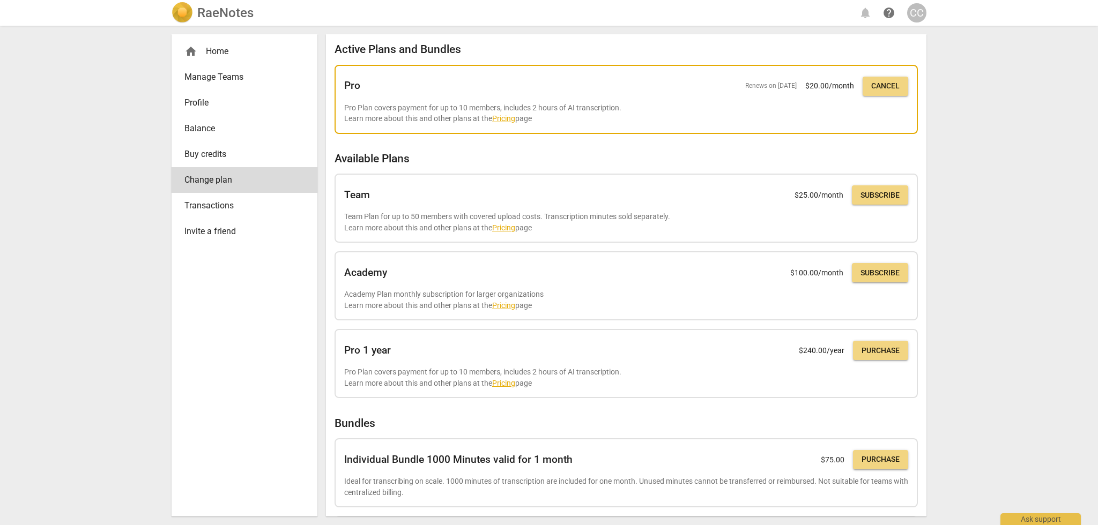
click at [506, 118] on link "Pricing" at bounding box center [503, 118] width 23 height 9
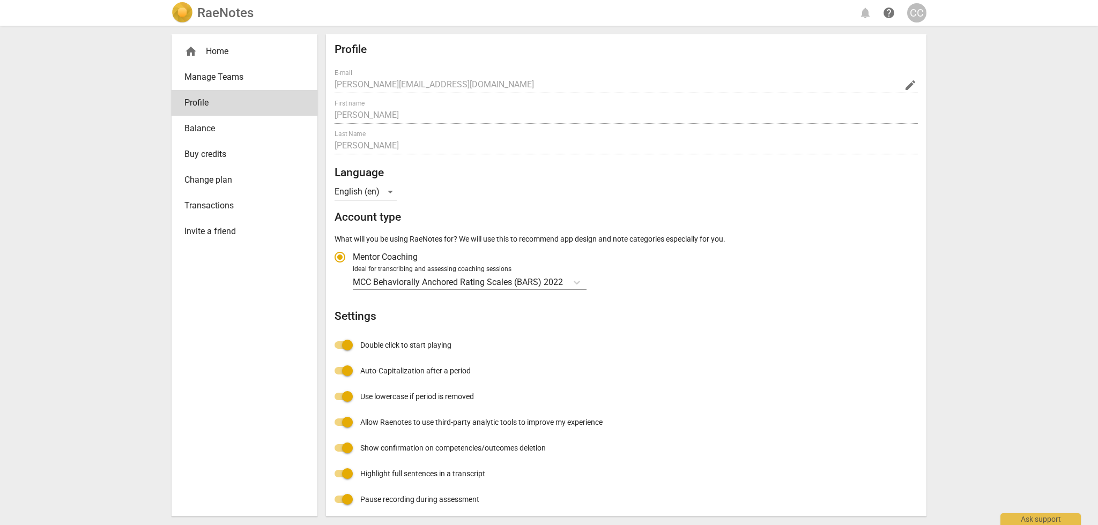
radio input "false"
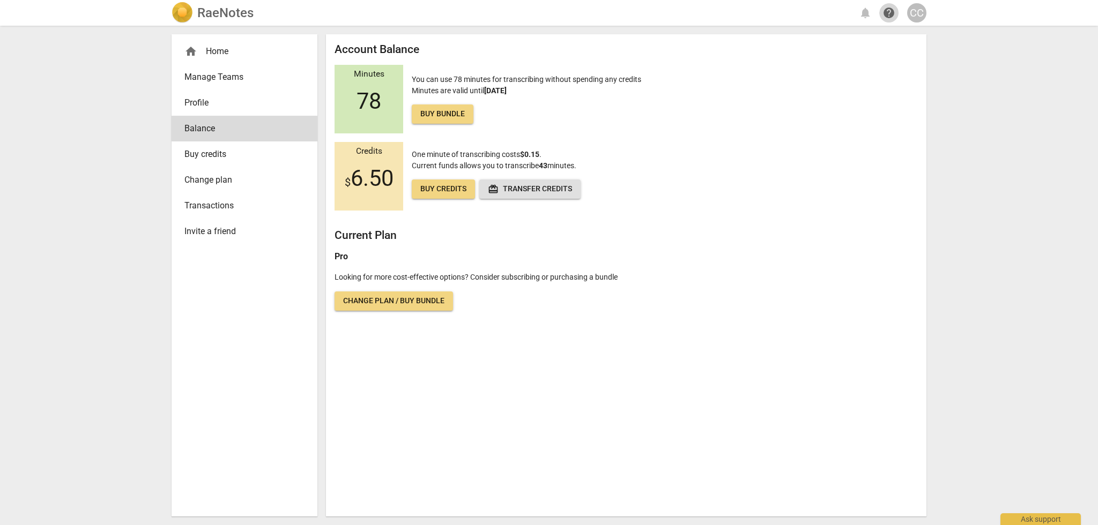
click at [890, 12] on span "help" at bounding box center [888, 12] width 13 height 13
click at [221, 52] on div "home Home" at bounding box center [239, 51] width 111 height 13
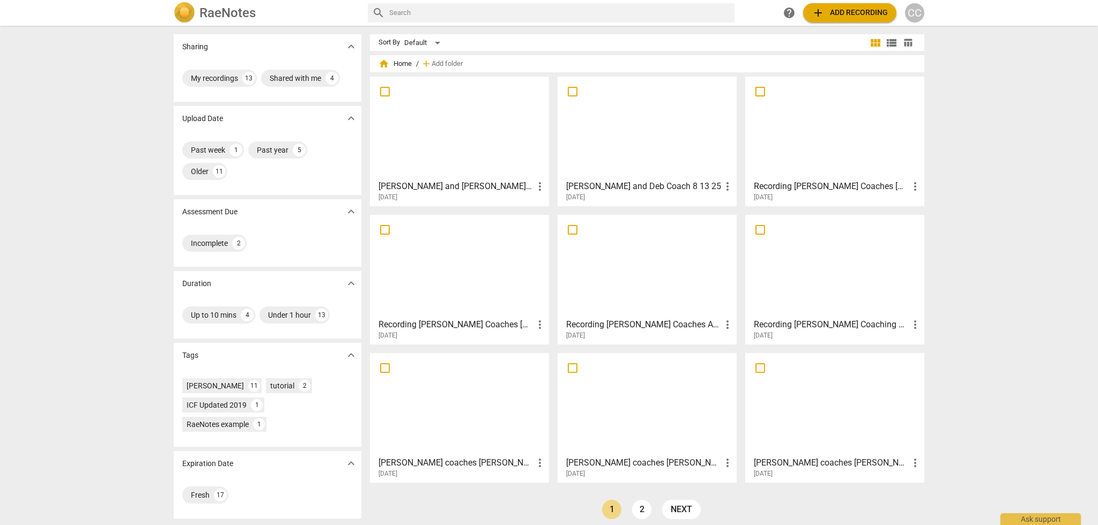
click at [423, 118] on div at bounding box center [460, 127] width 172 height 95
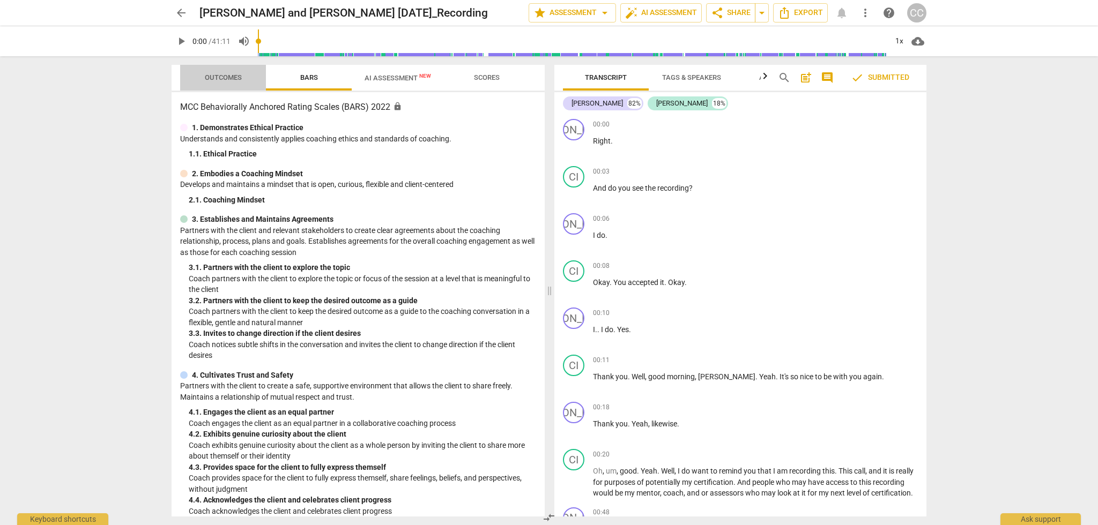
click at [229, 78] on span "Outcomes" at bounding box center [223, 77] width 37 height 8
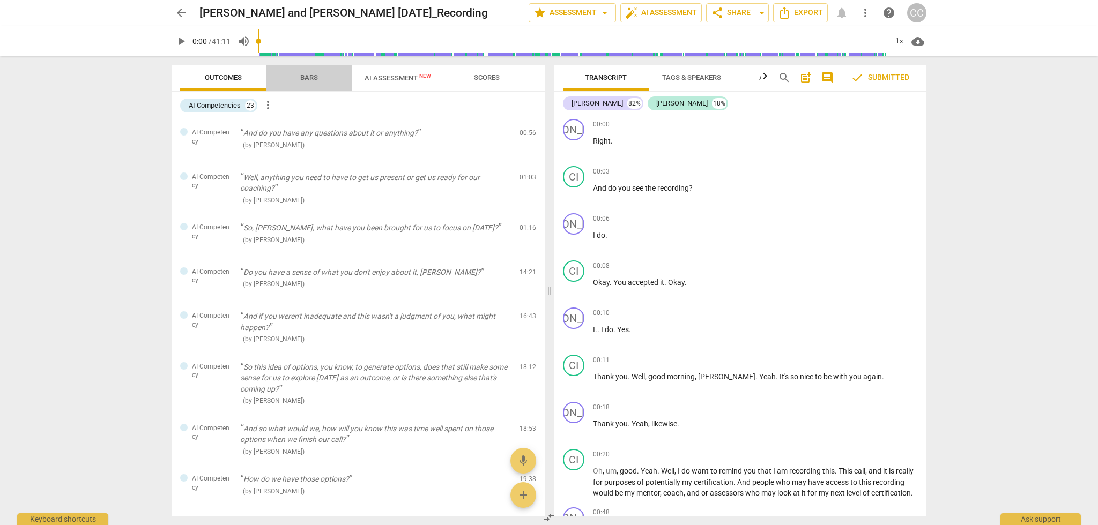
click at [310, 75] on span "Bars" at bounding box center [309, 77] width 18 height 8
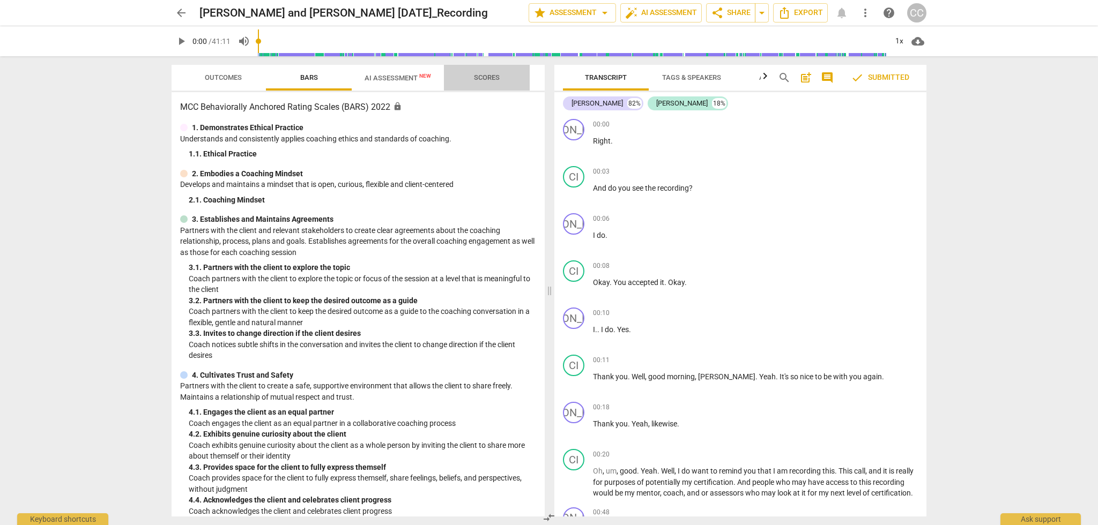
click at [492, 77] on span "Scores" at bounding box center [487, 77] width 26 height 8
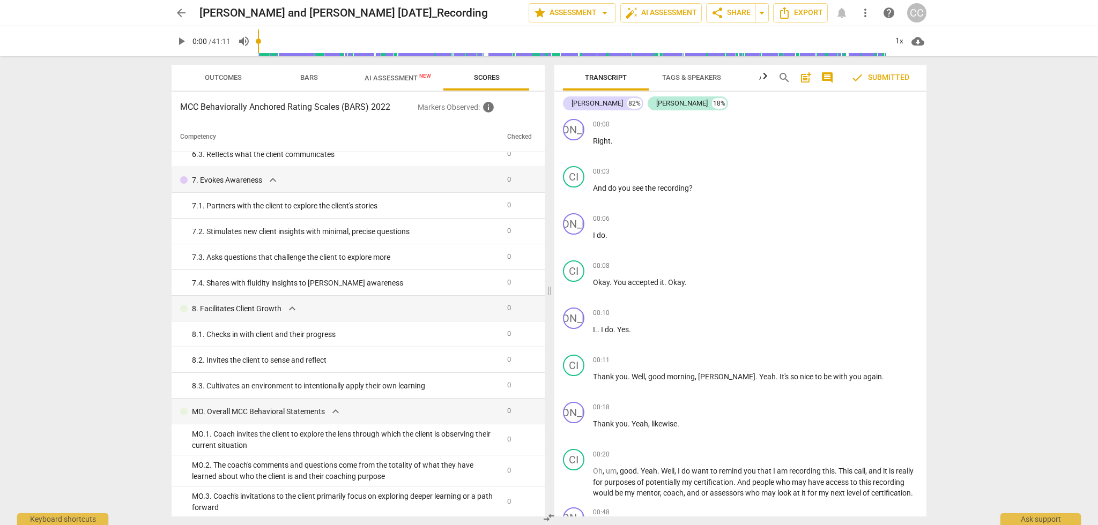
scroll to position [550, 0]
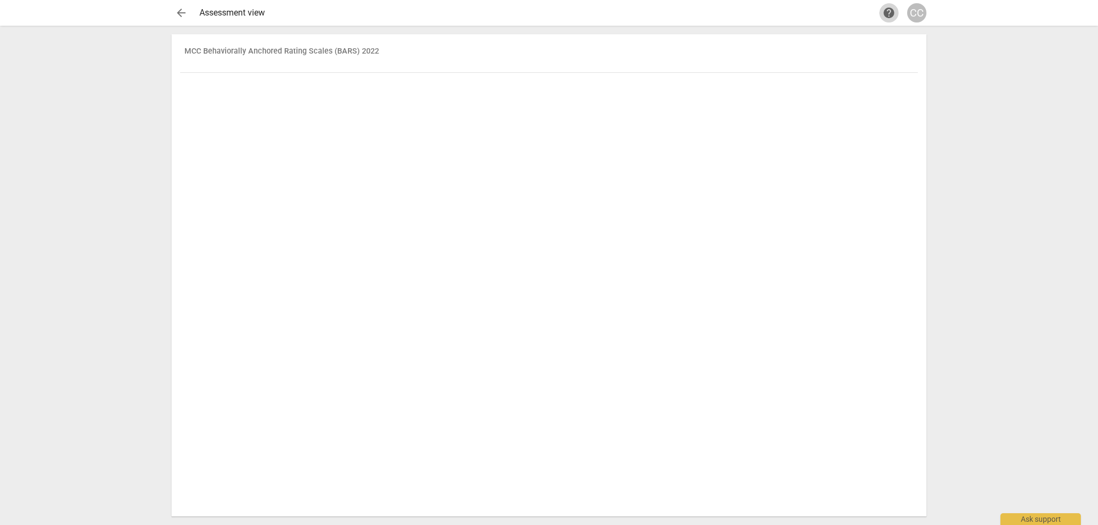
click at [887, 10] on span "help" at bounding box center [888, 12] width 13 height 13
click at [1035, 520] on div "Ask support" at bounding box center [1040, 516] width 80 height 17
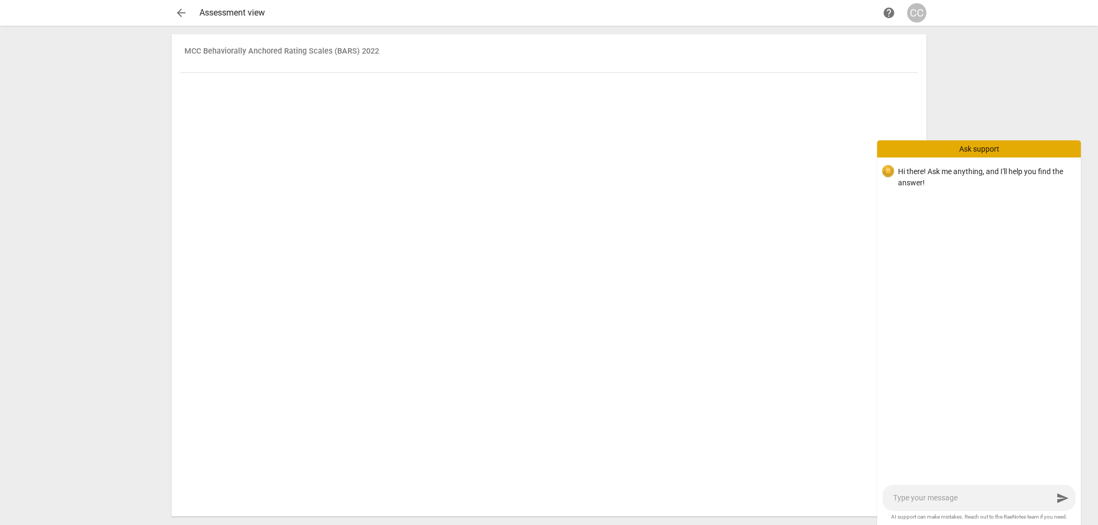
type textarea "I"
type textarea "I r"
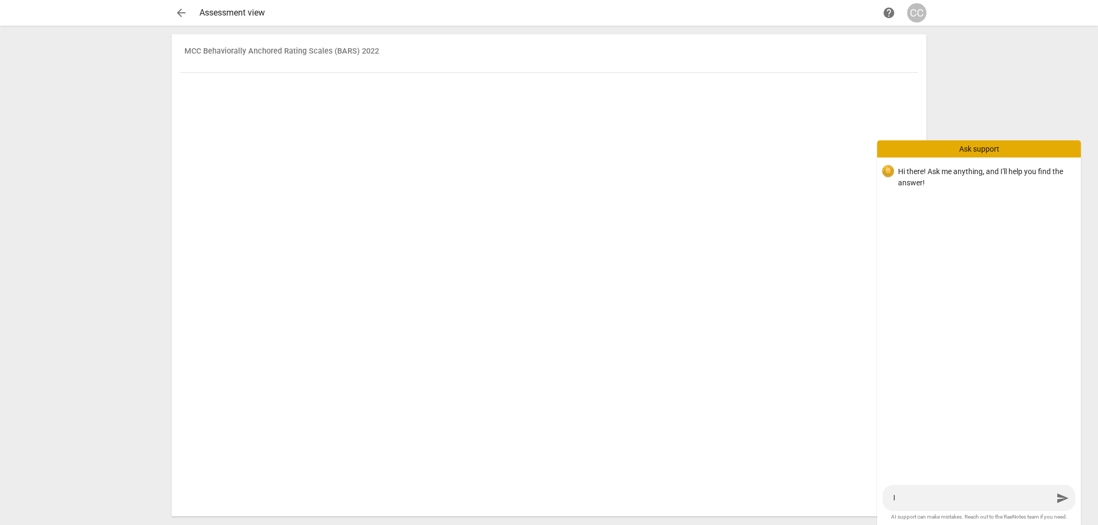
type textarea "I r"
type textarea "I re"
type textarea "I rec"
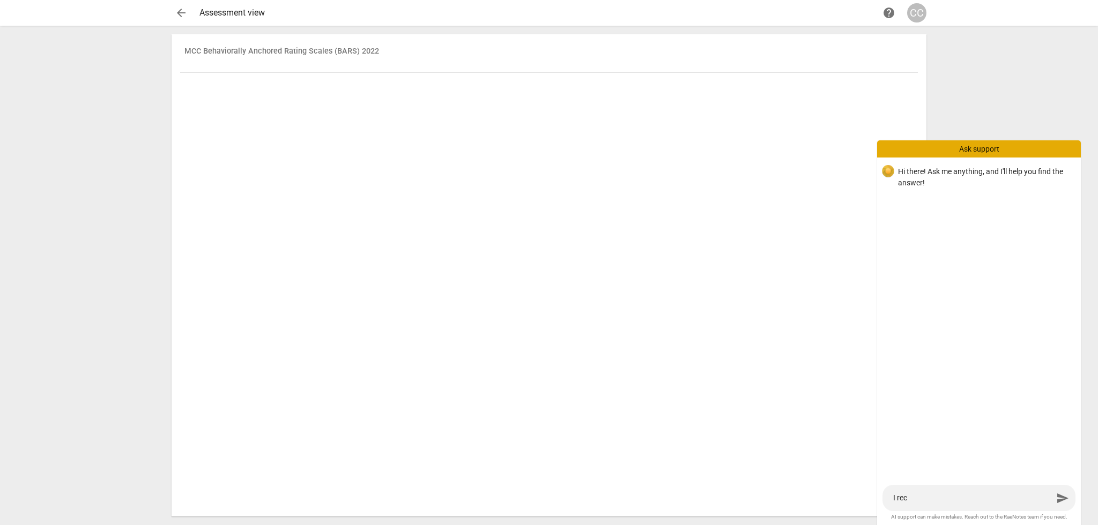
type textarea "I rece"
type textarea "I recei"
type textarea "I receiv"
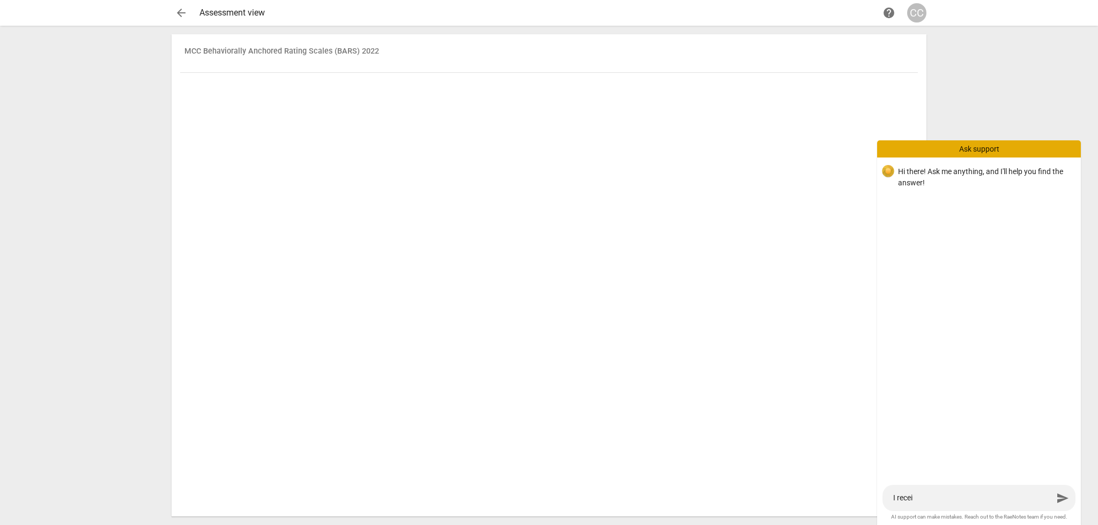
type textarea "I receiv"
type textarea "I receive"
type textarea "I received"
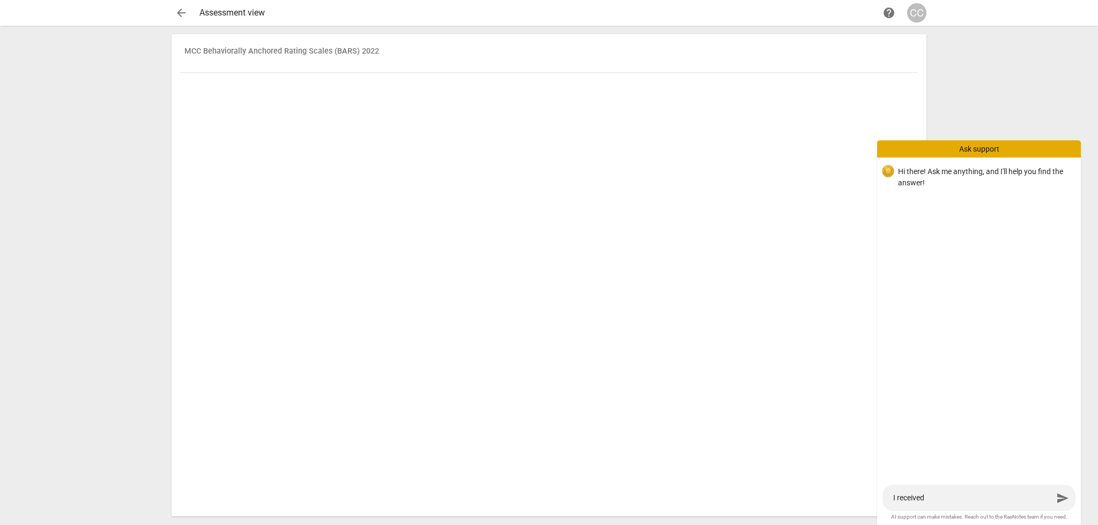
type textarea "I received"
type textarea "I received a"
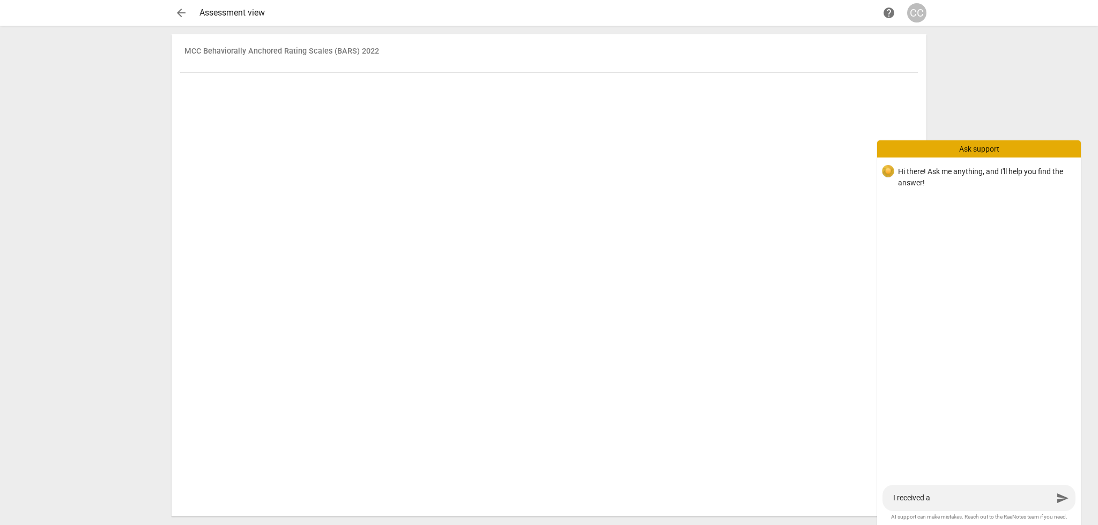
type textarea "I received a"
type textarea "I received a n"
type textarea "I received a no"
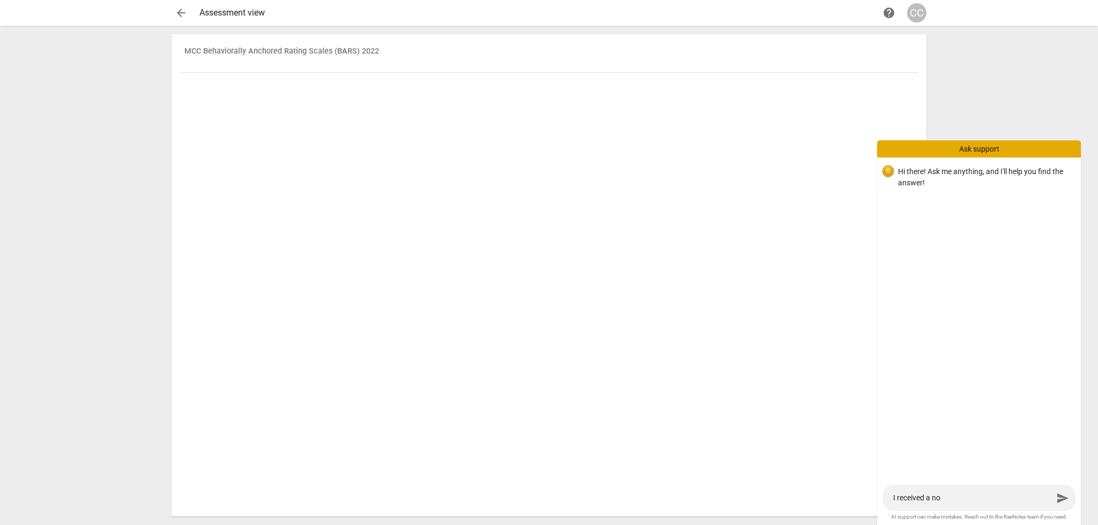
type textarea "I received a not"
type textarea "I received a noti"
type textarea "I received a notic"
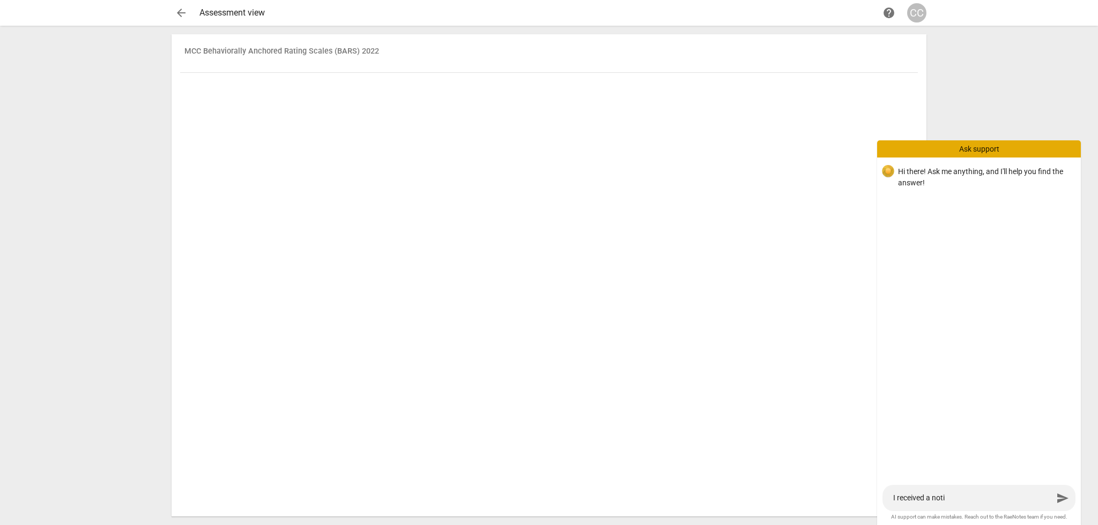
type textarea "I received a notic"
type textarea "I received a notice"
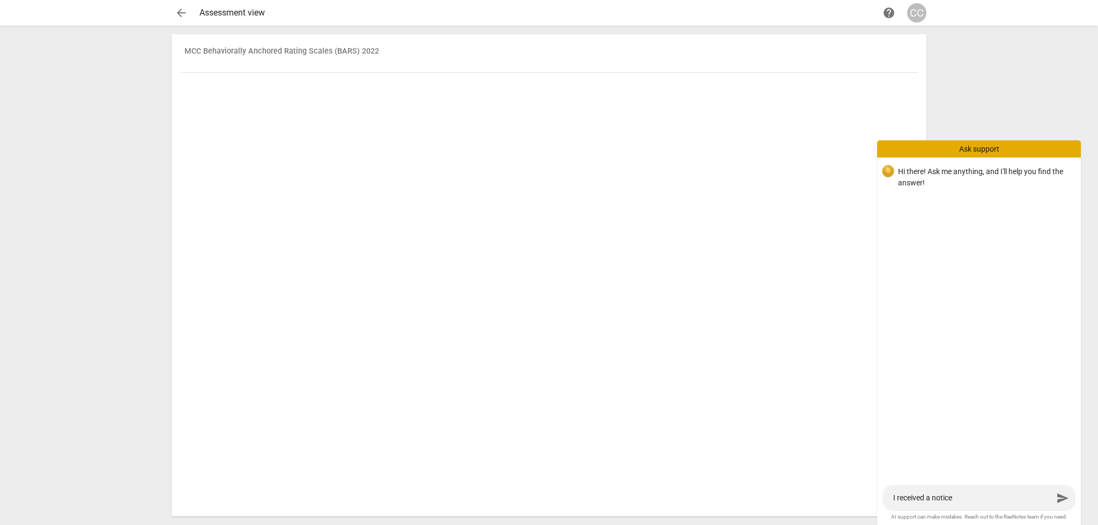
type textarea "I received a notice m"
type textarea "I received a notice my"
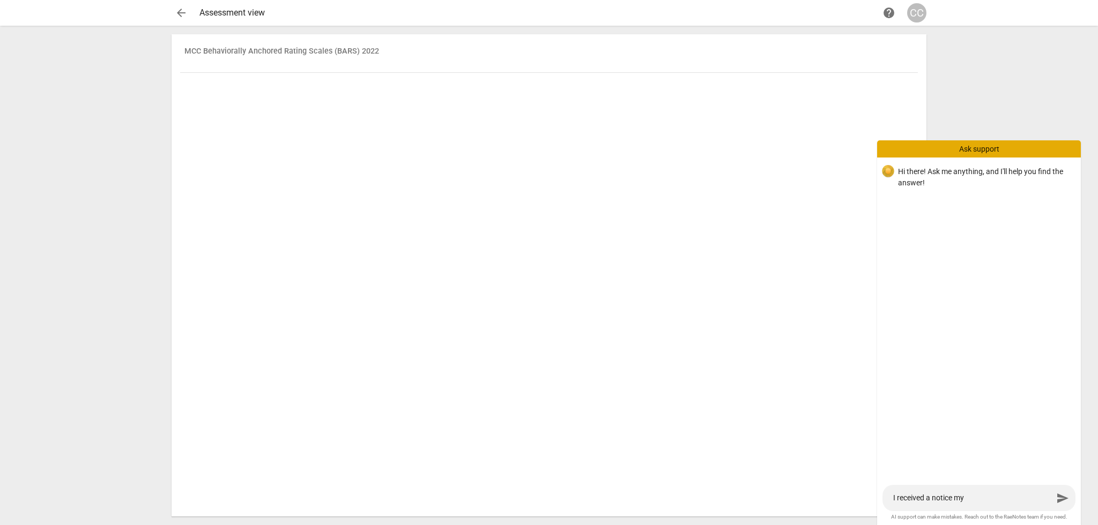
type textarea "I received a notice my"
type textarea "I received a notice my a"
type textarea "I received a notice my as"
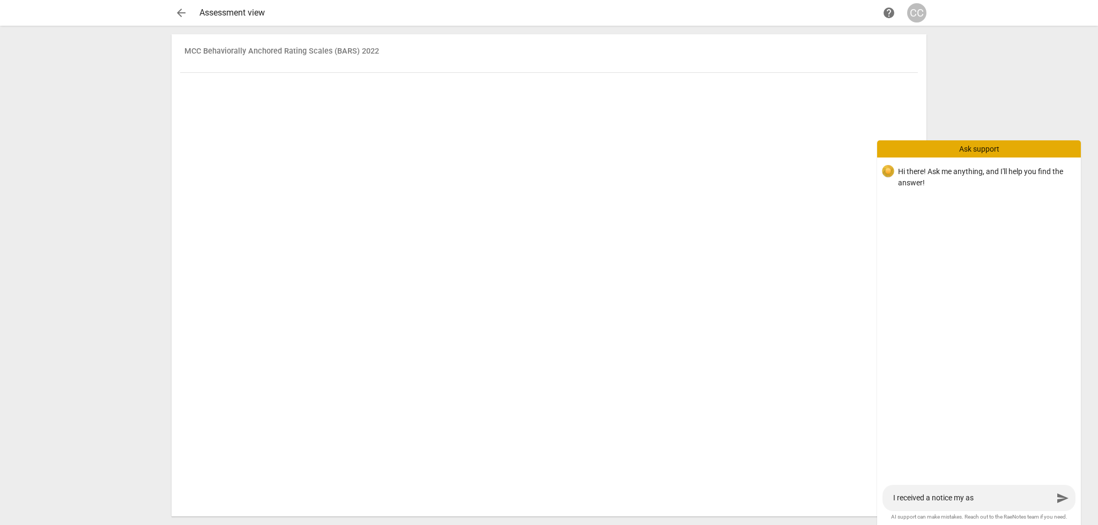
type textarea "I received a notice my ass"
type textarea "I received a notice my asse"
type textarea "I received a notice my asses"
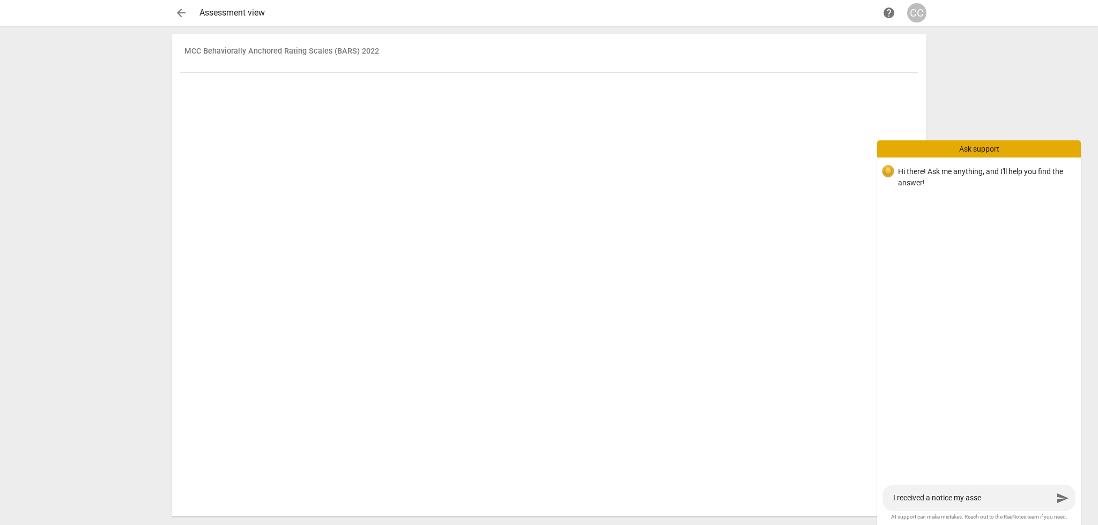
type textarea "I received a notice my asses"
type textarea "I received a notice my assess"
type textarea "I received a notice my assessm"
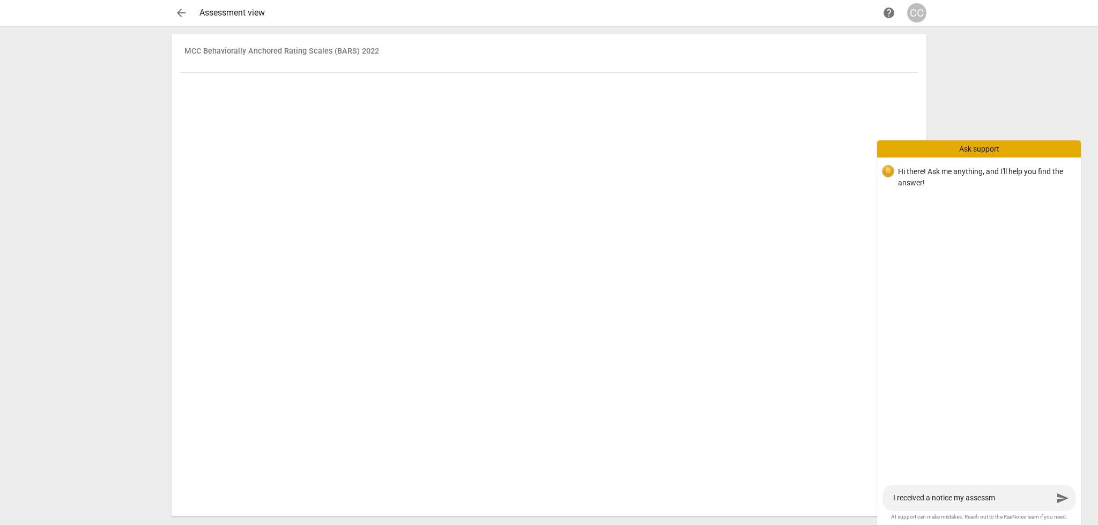
type textarea "I received a notice my assessme"
type textarea "I received a notice my assessmen"
type textarea "I received a notice my assessment"
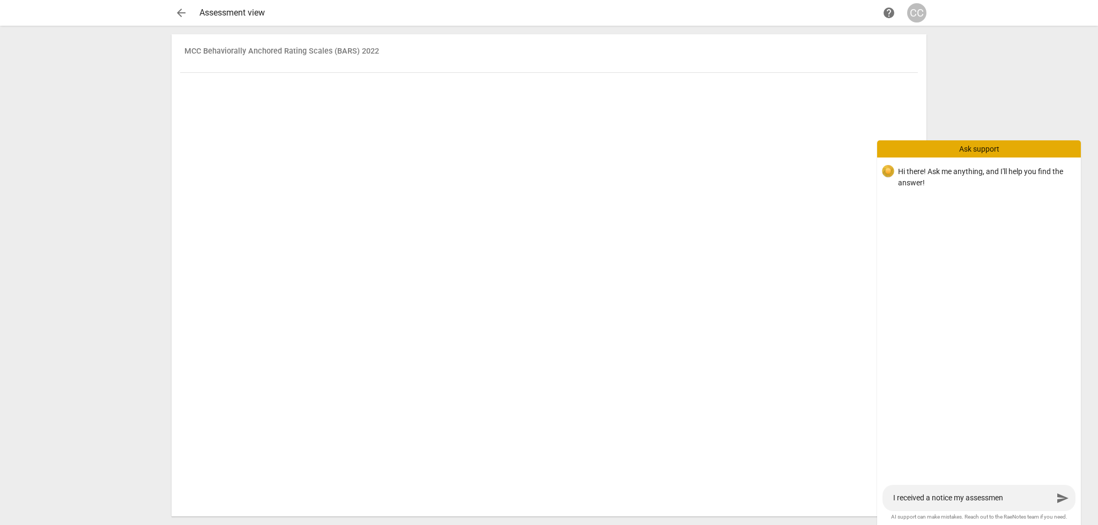
type textarea "I received a notice my assessment"
type textarea "I received a notice my assessment w"
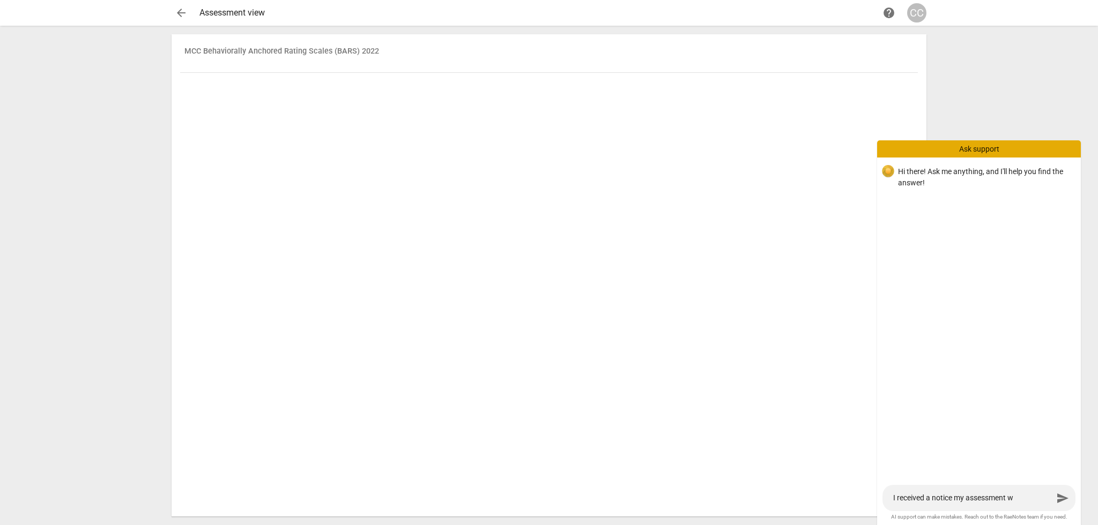
type textarea "I received a notice my assessment wa"
type textarea "I received a notice my assessment was"
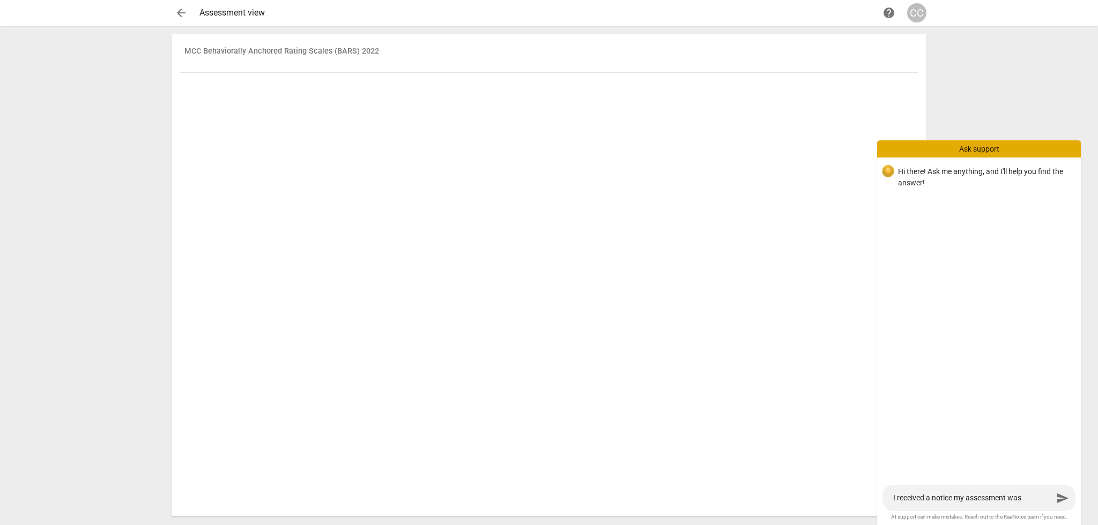
type textarea "I received a notice my assessment was"
type textarea "I received a notice my assessment was r"
type textarea "I received a notice my assessment was re"
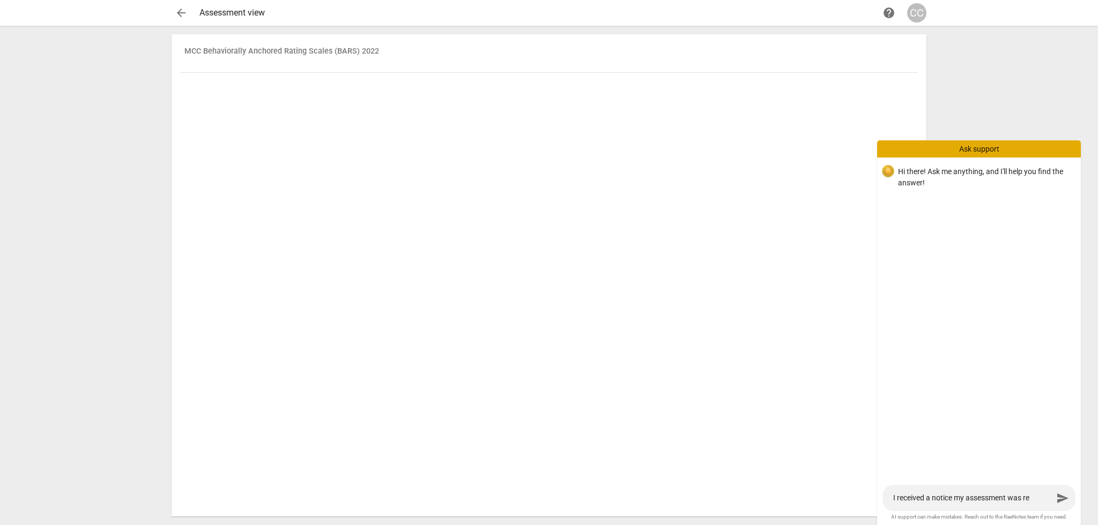
type textarea "I received a notice my assessment was rea"
type textarea "I received a notice my assessment was read"
type textarea "I received a notice my assessment was ready"
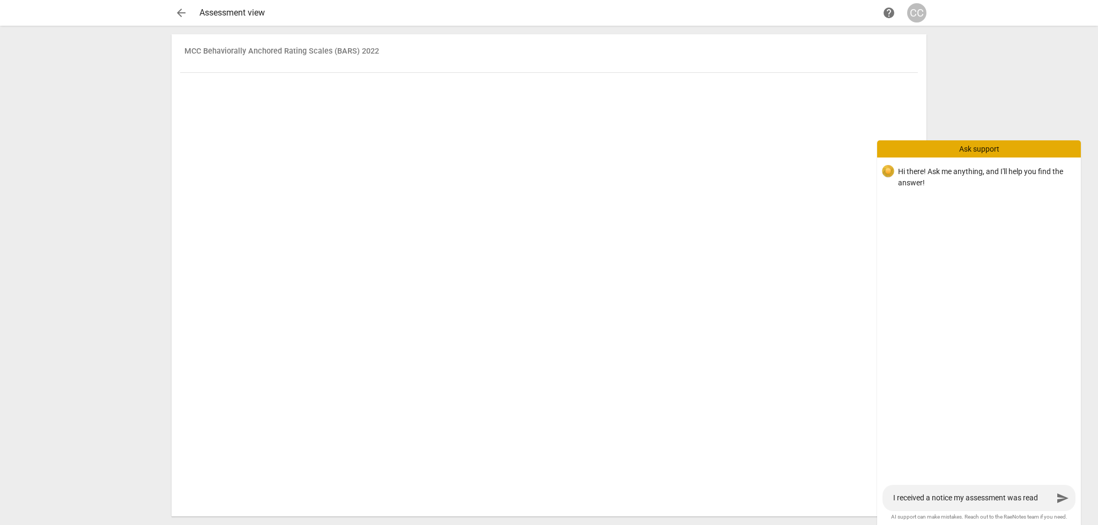
type textarea "I received a notice my assessment was ready"
type textarea "I received a notice my assessment was ready b"
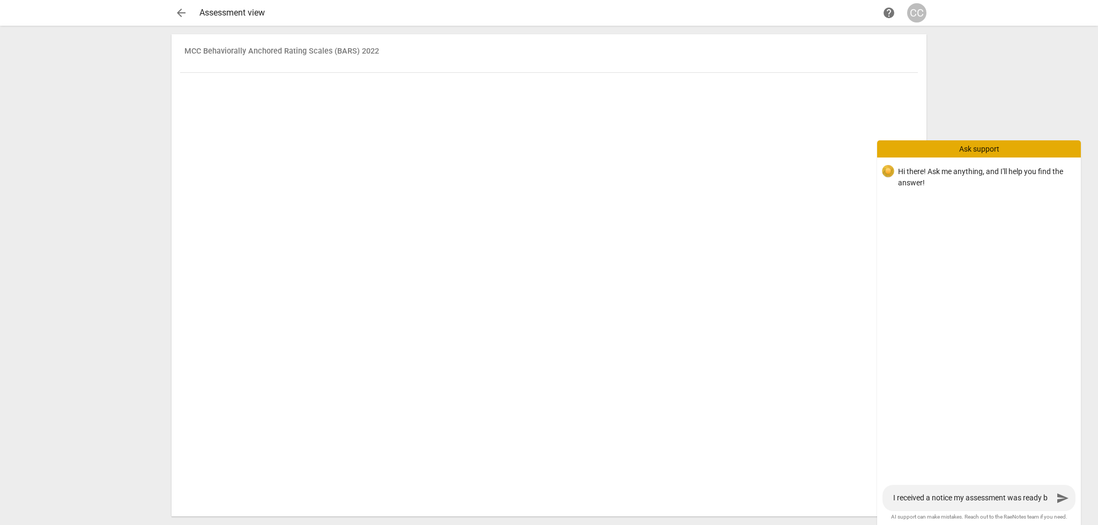
type textarea "I received a notice my assessment was ready bu"
type textarea "I received a notice my assessment was ready but"
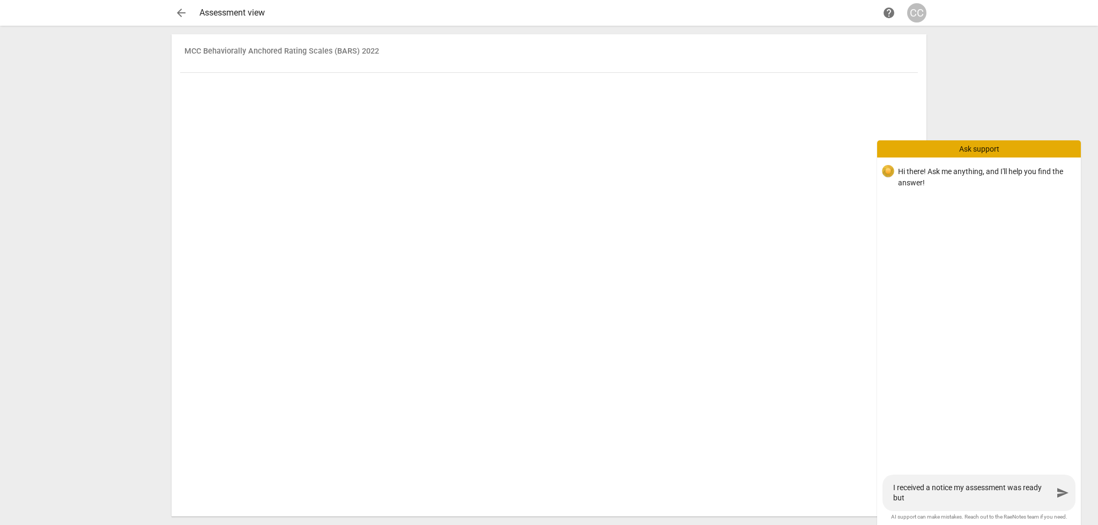
type textarea "I received a notice my assessment was ready but"
type textarea "I received a notice my assessment was ready but w"
type textarea "I received a notice my assessment was ready but wh"
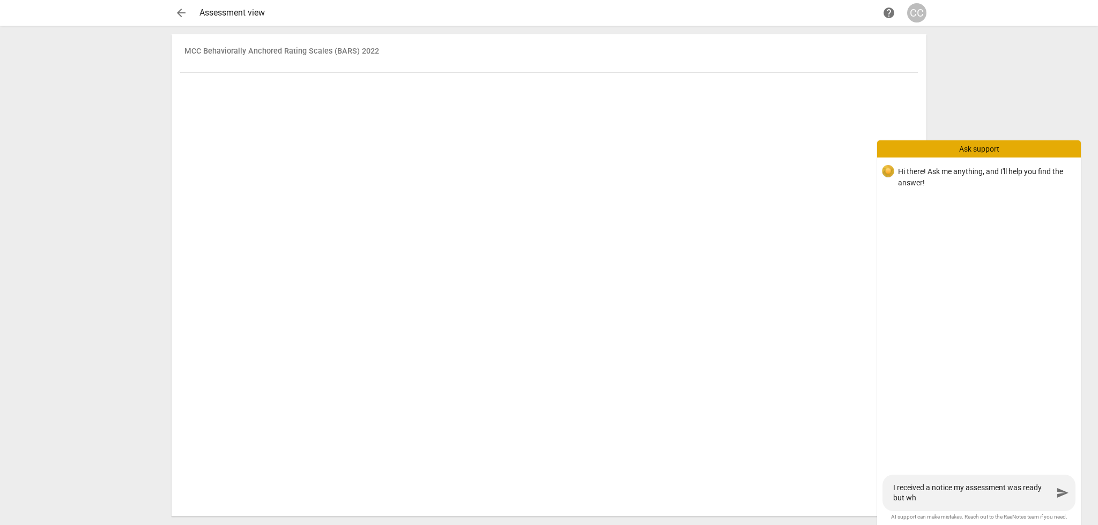
type textarea "I received a notice my assessment was ready but whe"
type textarea "I received a notice my assessment was ready but when"
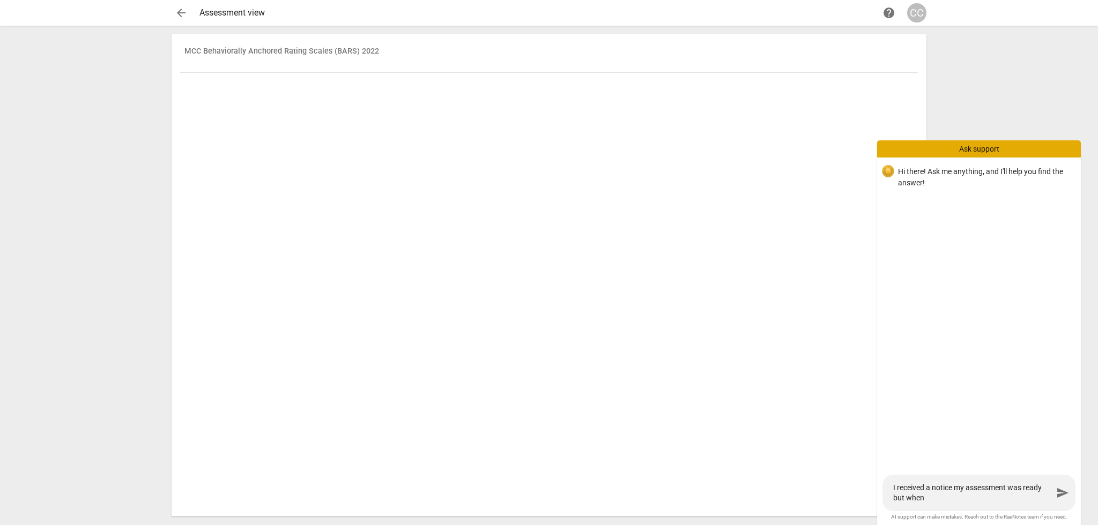
type textarea "I received a notice my assessment was ready but when"
type textarea "I received a notice my assessment was ready but when I"
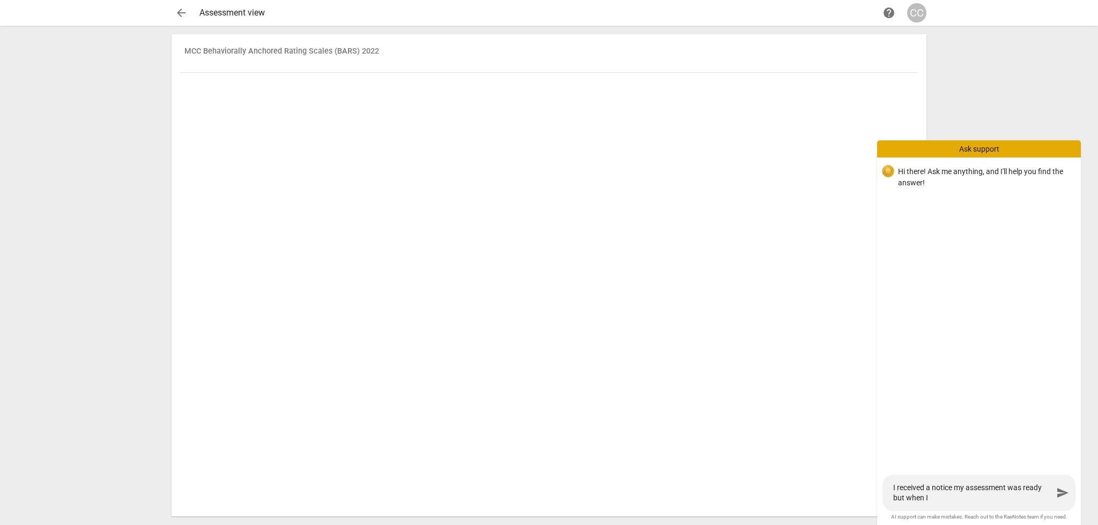
type textarea "I received a notice my assessment was ready but when I c"
type textarea "I received a notice my assessment was ready but when I cl"
type textarea "I received a notice my assessment was ready but when I cli"
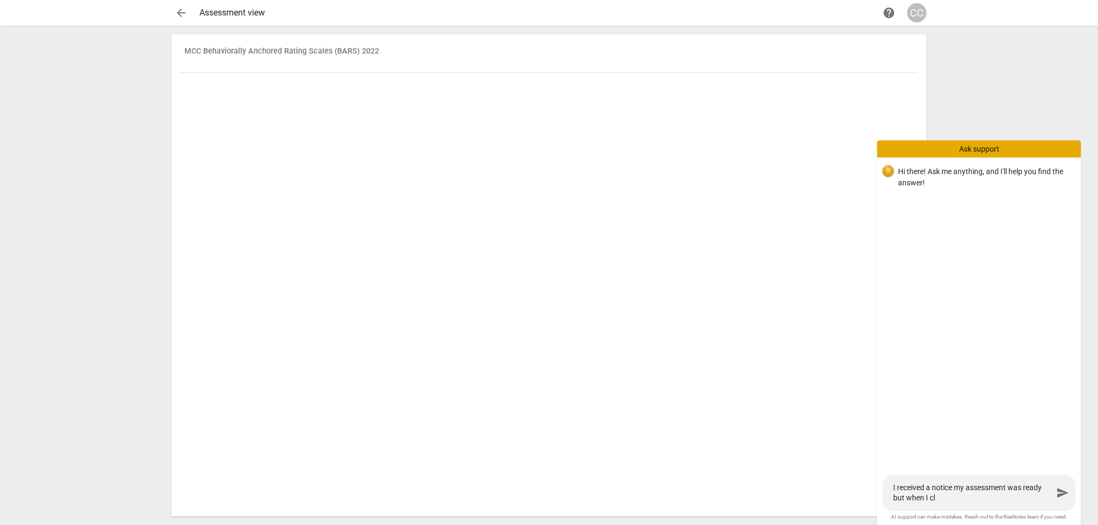
type textarea "I received a notice my assessment was ready but when I cli"
type textarea "I received a notice my assessment was ready but when I clic"
type textarea "I received a notice my assessment was ready but when I click"
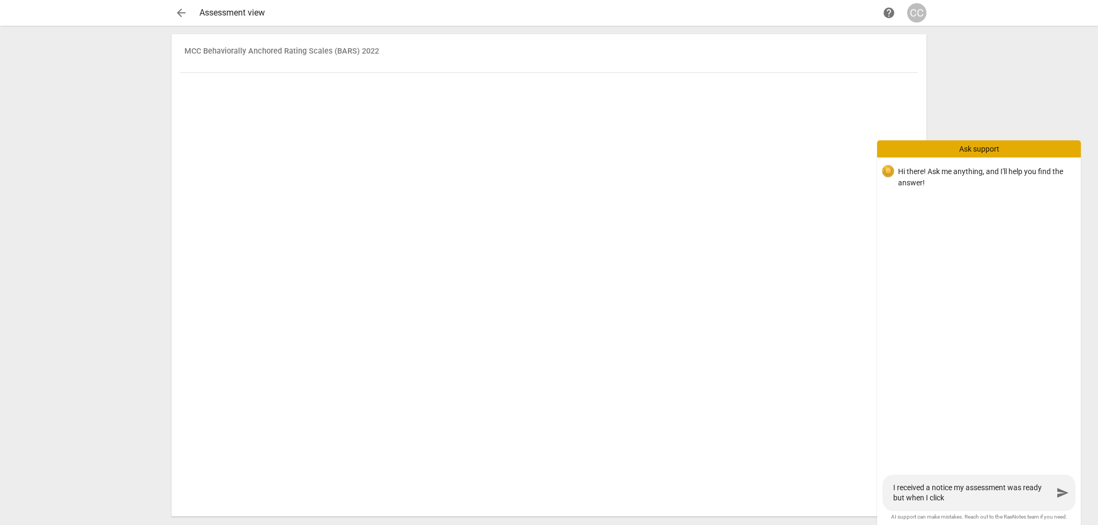
type textarea "I received a notice my assessment was ready but when I click"
type textarea "I received a notice my assessment was ready but when I click o"
type textarea "I received a notice my assessment was ready but when I click on"
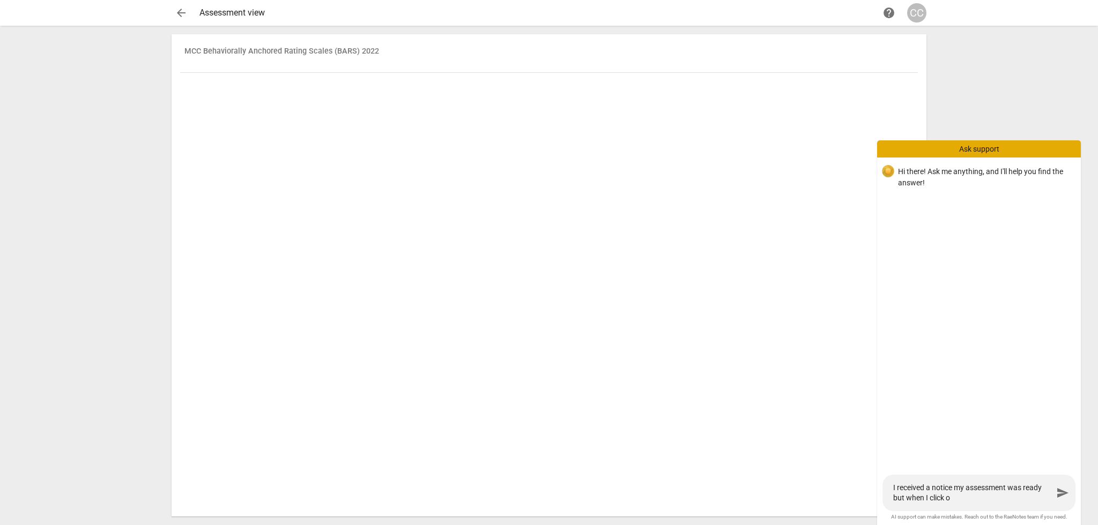
type textarea "I received a notice my assessment was ready but when I click on"
type textarea "I received a notice my assessment was ready but when I click on i"
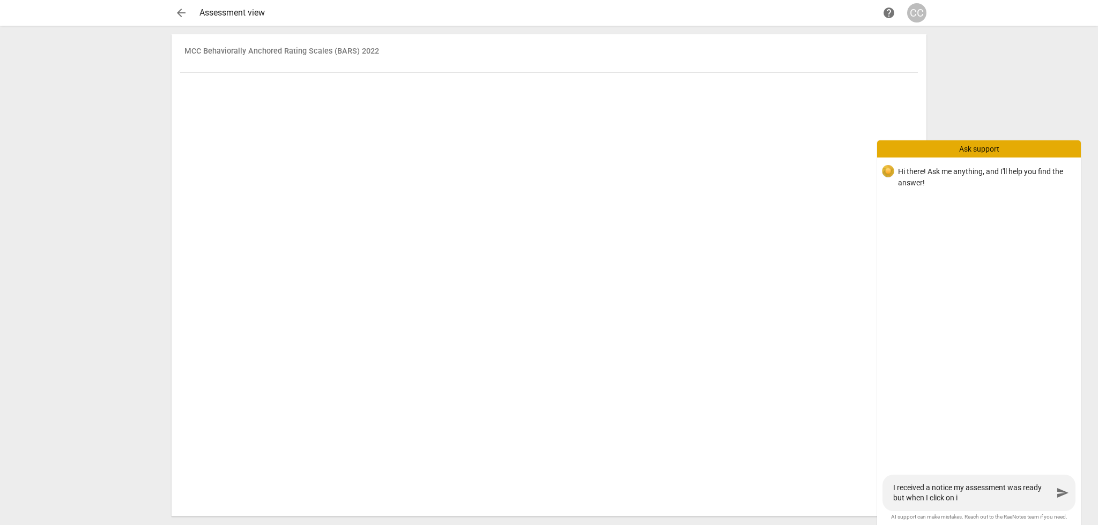
type textarea "I received a notice my assessment was ready but when I click on it"
type textarea "I received a notice my assessment was ready but when I click on it t"
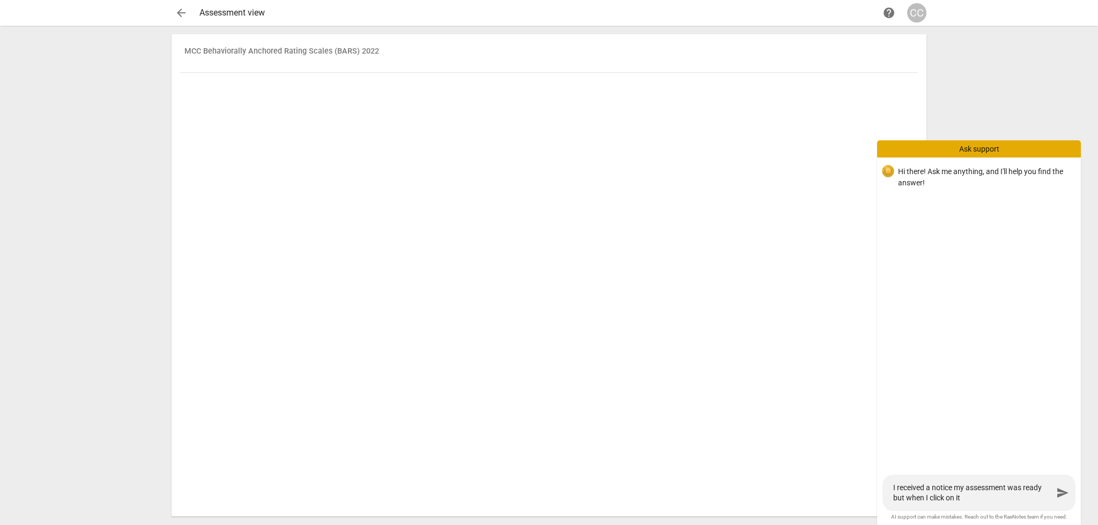
type textarea "I received a notice my assessment was ready but when I click on it t"
type textarea "I received a notice my assessment was ready but when I click on it th"
type textarea "I received a notice my assessment was ready but when I click on it the"
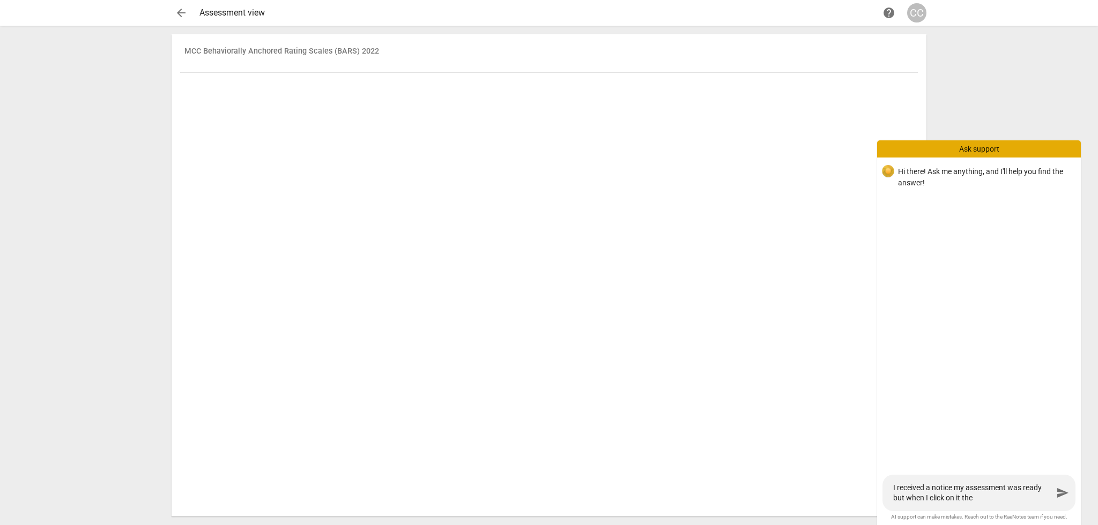
type textarea "I received a notice my assessment was ready but when I click on it ther"
type textarea "I received a notice my assessment was ready but when I click on it there"
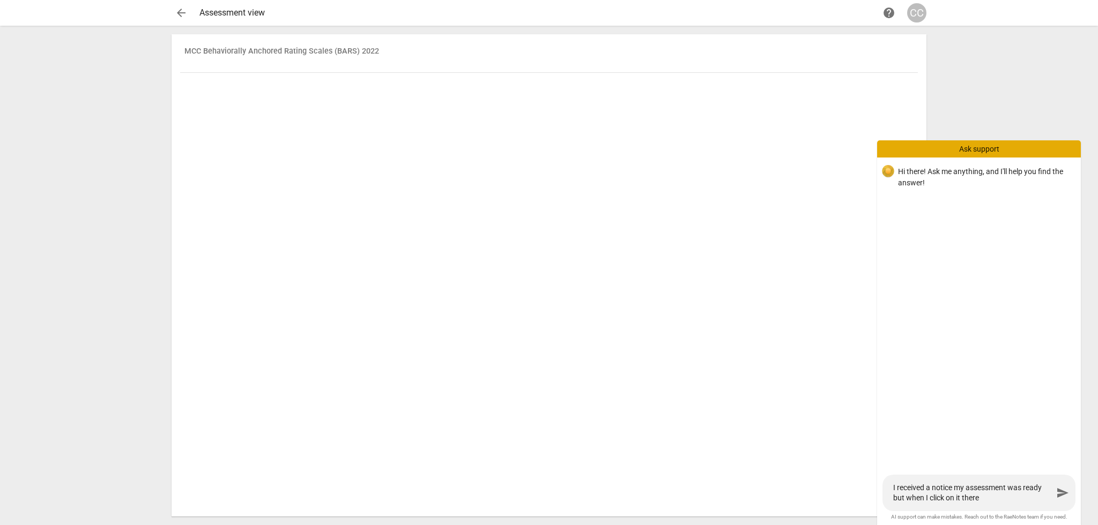
type textarea "I received a notice my assessment was ready but when I click on it there"
type textarea "I received a notice my assessment was ready but when I click on it there i"
type textarea "I received a notice my assessment was ready but when I click on it there is"
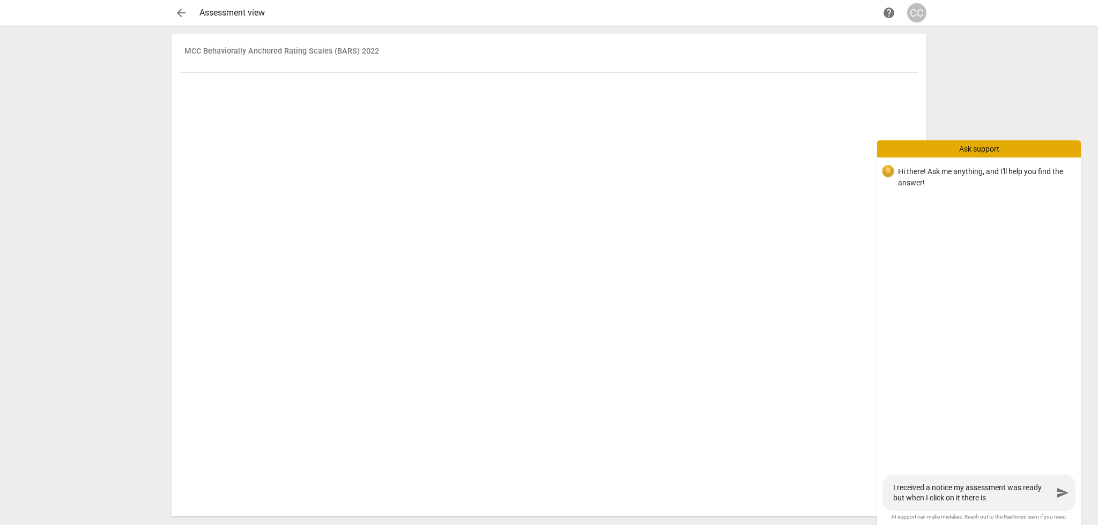
type textarea "I received a notice my assessment was ready but when I click on it there is"
type textarea "I received a notice my assessment was ready but when I click on it there is n"
type textarea "I received a notice my assessment was ready but when I click on it there is no"
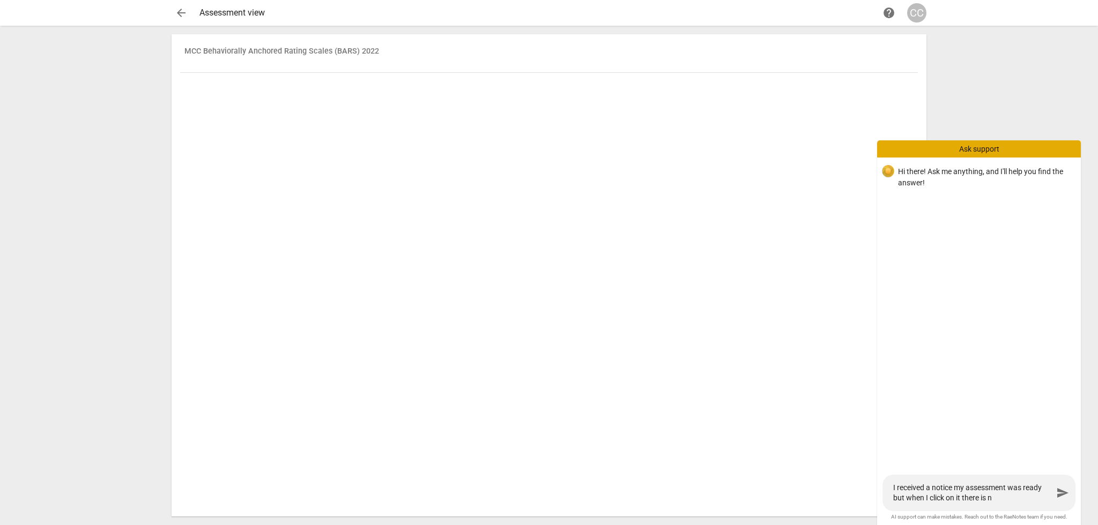
type textarea "I received a notice my assessment was ready but when I click on it there is no"
type textarea "I received a notice my assessment was ready but when I click on it there is not"
type textarea "I received a notice my assessment was ready but when I click on it there is noth"
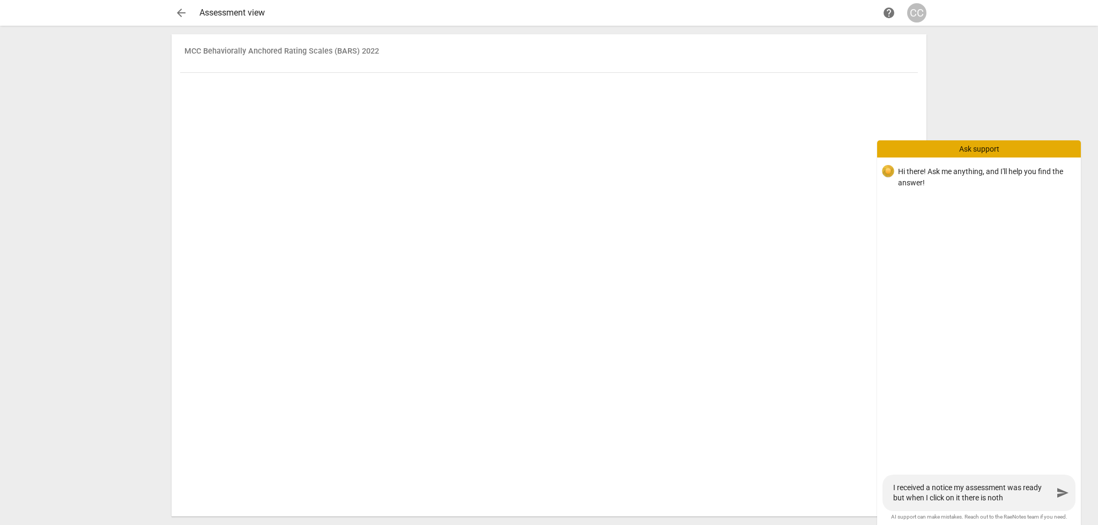
type textarea "I received a notice my assessment was ready but when I click on it there is not…"
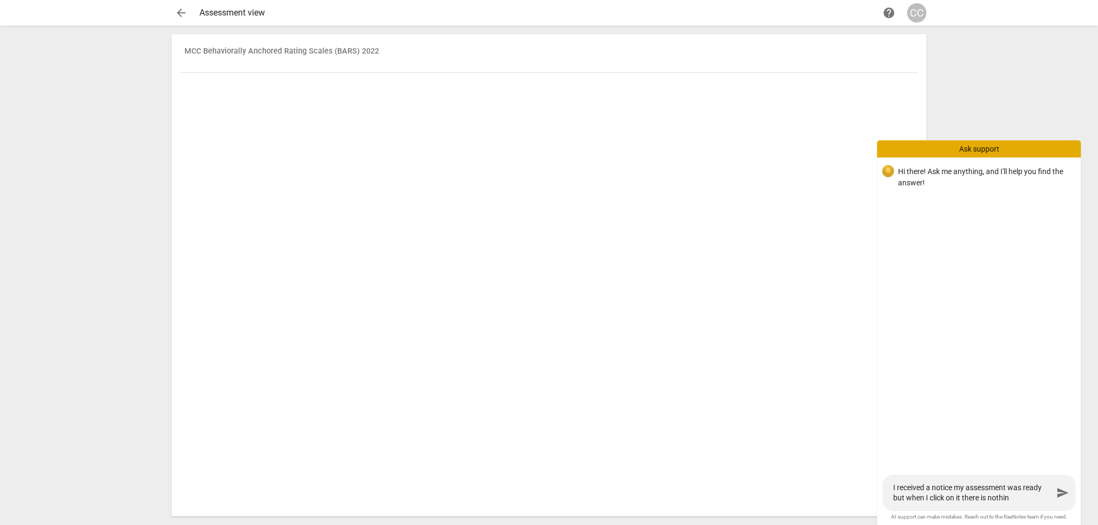
type textarea "I received a notice my assessment was ready but when I click on it there is not…"
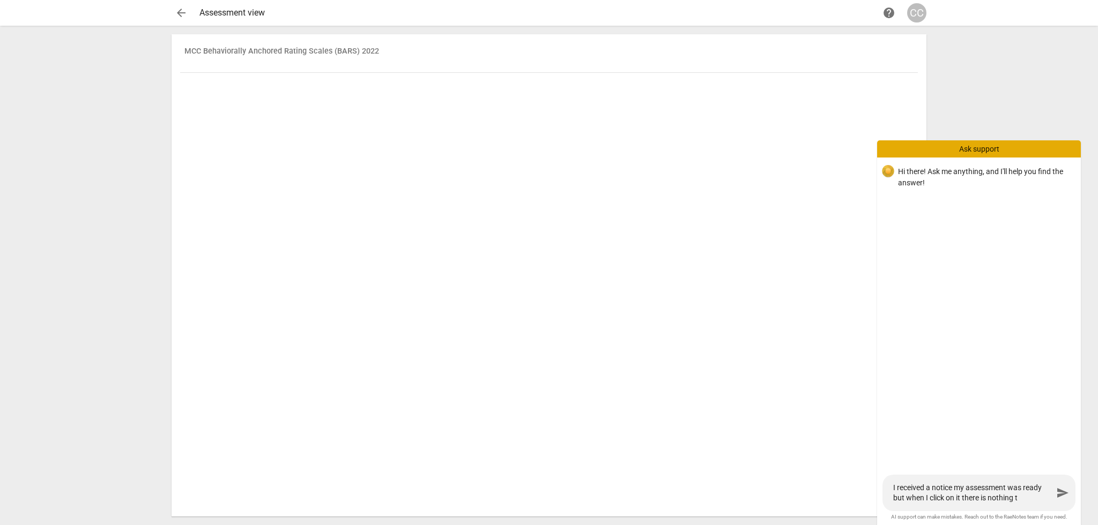
type textarea "I received a notice my assessment was ready but when I click on it there is not…"
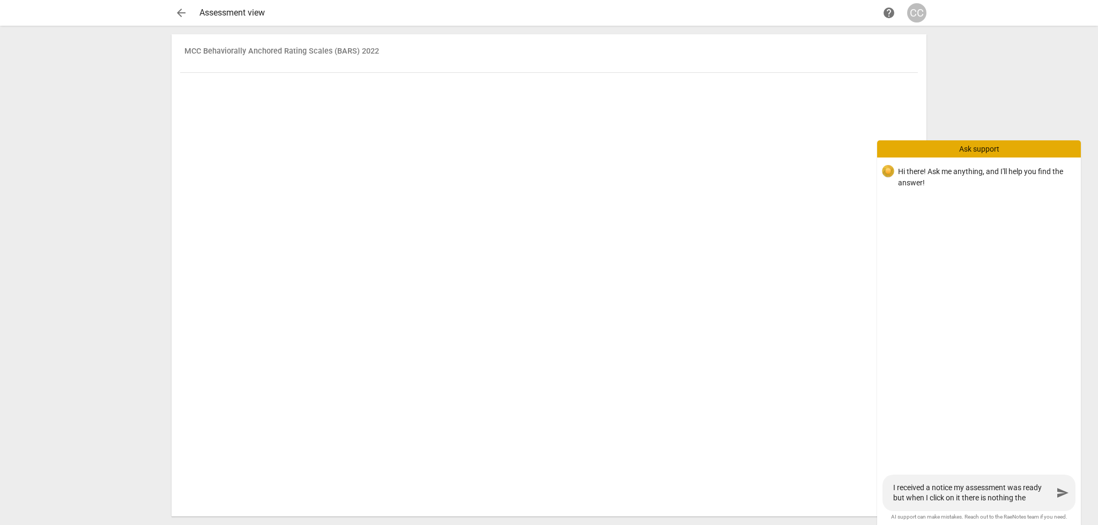
type textarea "I received a notice my assessment was ready but when I click on it there is not…"
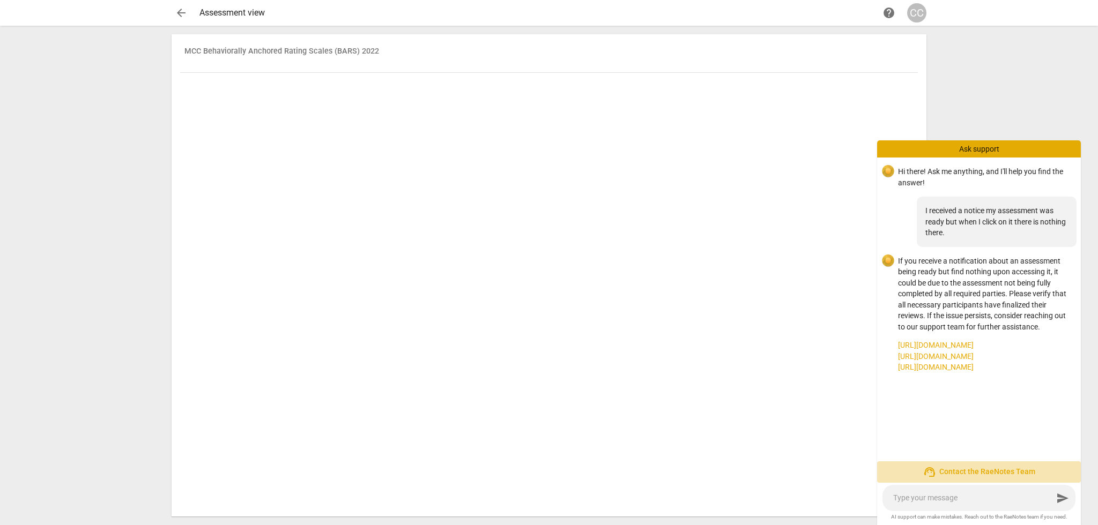
click at [967, 473] on span "support_agent Contact the RaeNotes Team" at bounding box center [978, 472] width 187 height 13
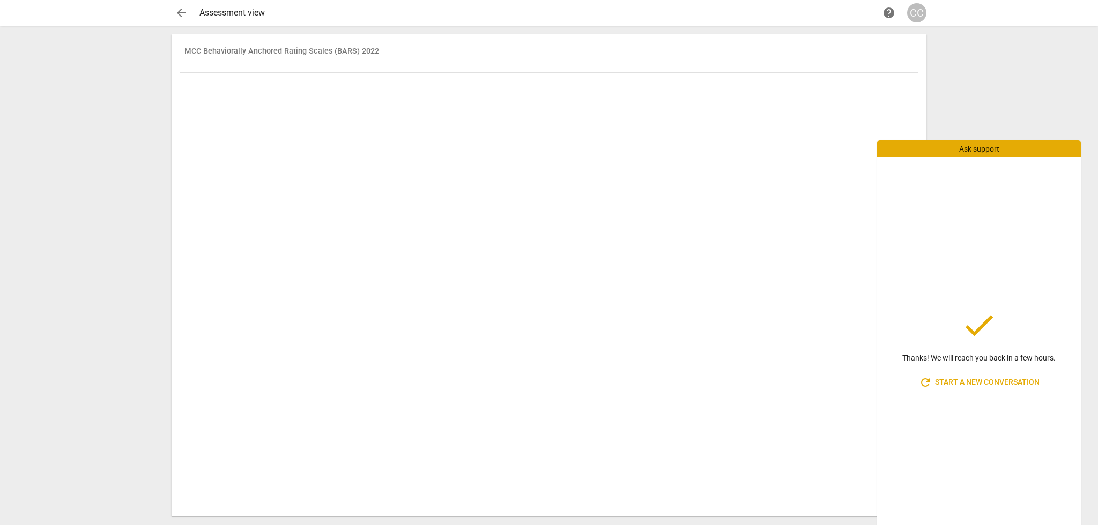
click at [240, 14] on div "Assessment view" at bounding box center [539, 13] width 680 height 10
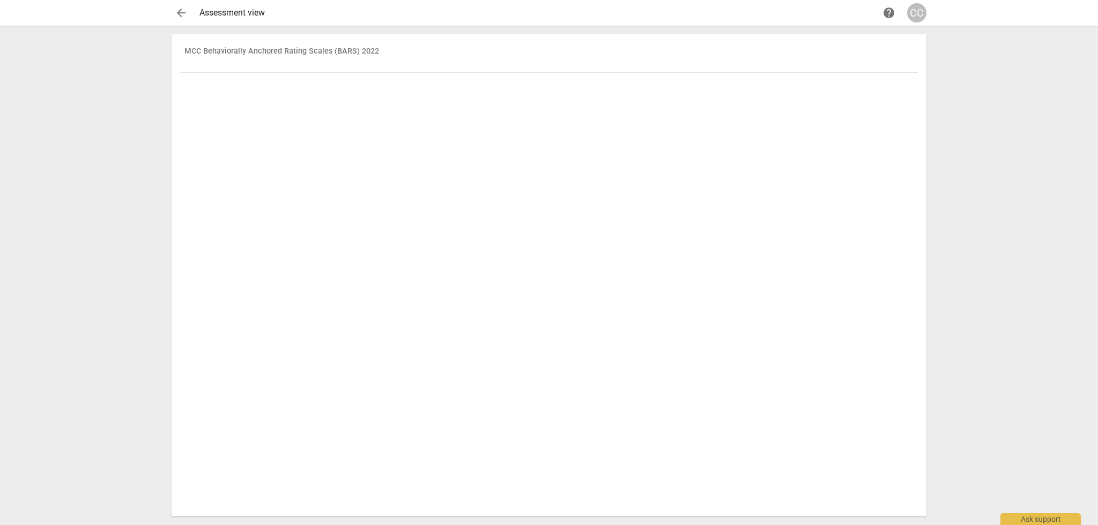
click at [240, 14] on div "Assessment view" at bounding box center [539, 13] width 680 height 10
click at [221, 11] on div "Assessment view" at bounding box center [539, 13] width 680 height 10
click at [180, 12] on span "arrow_back" at bounding box center [181, 12] width 13 height 13
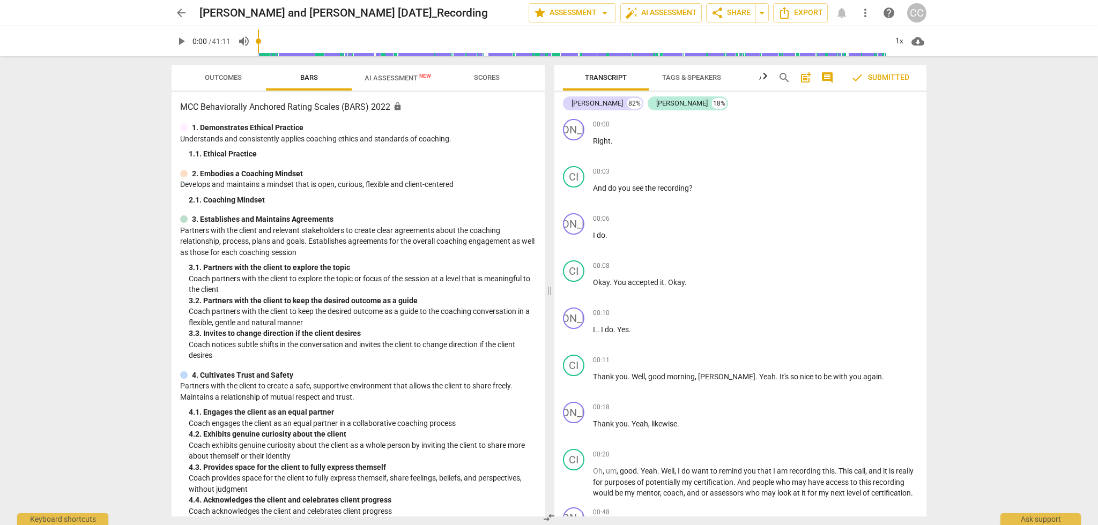
click at [385, 77] on span "AI Assessment New" at bounding box center [397, 78] width 66 height 8
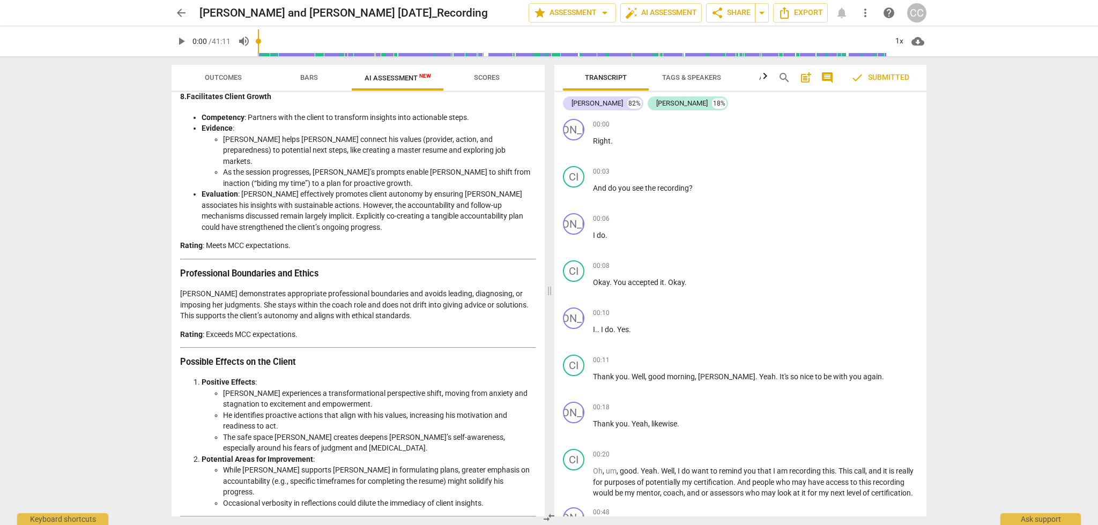
scroll to position [1589, 0]
